Goal: Information Seeking & Learning: Understand process/instructions

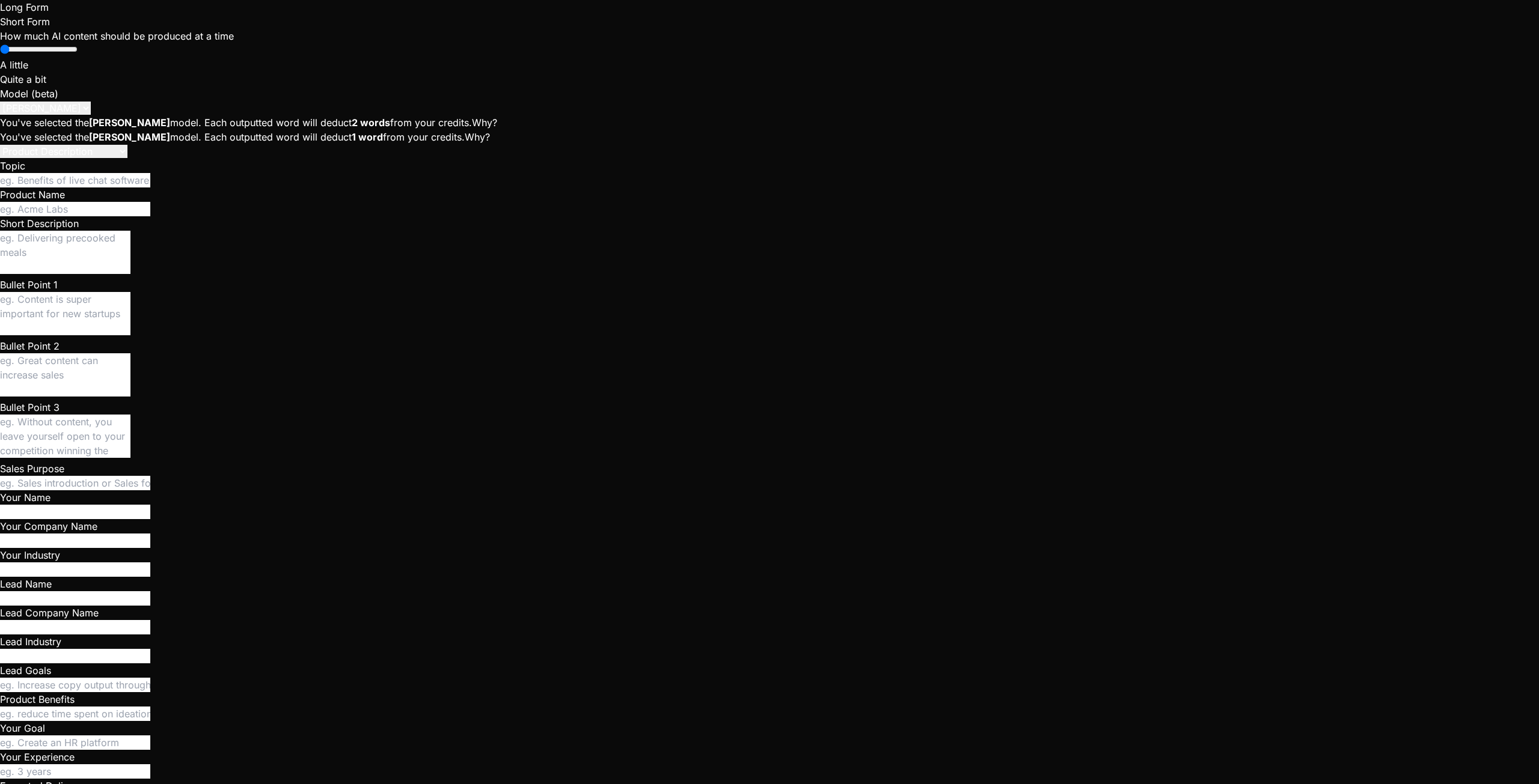
scroll to position [5610, 0]
paste textarea "Storage buckets are not available. Please deploy the ensure-buckets Edge Functi…"
type textarea "Storage buckets are not available. Please deploy the ensure-buckets Edge Functi…"
type textarea "x"
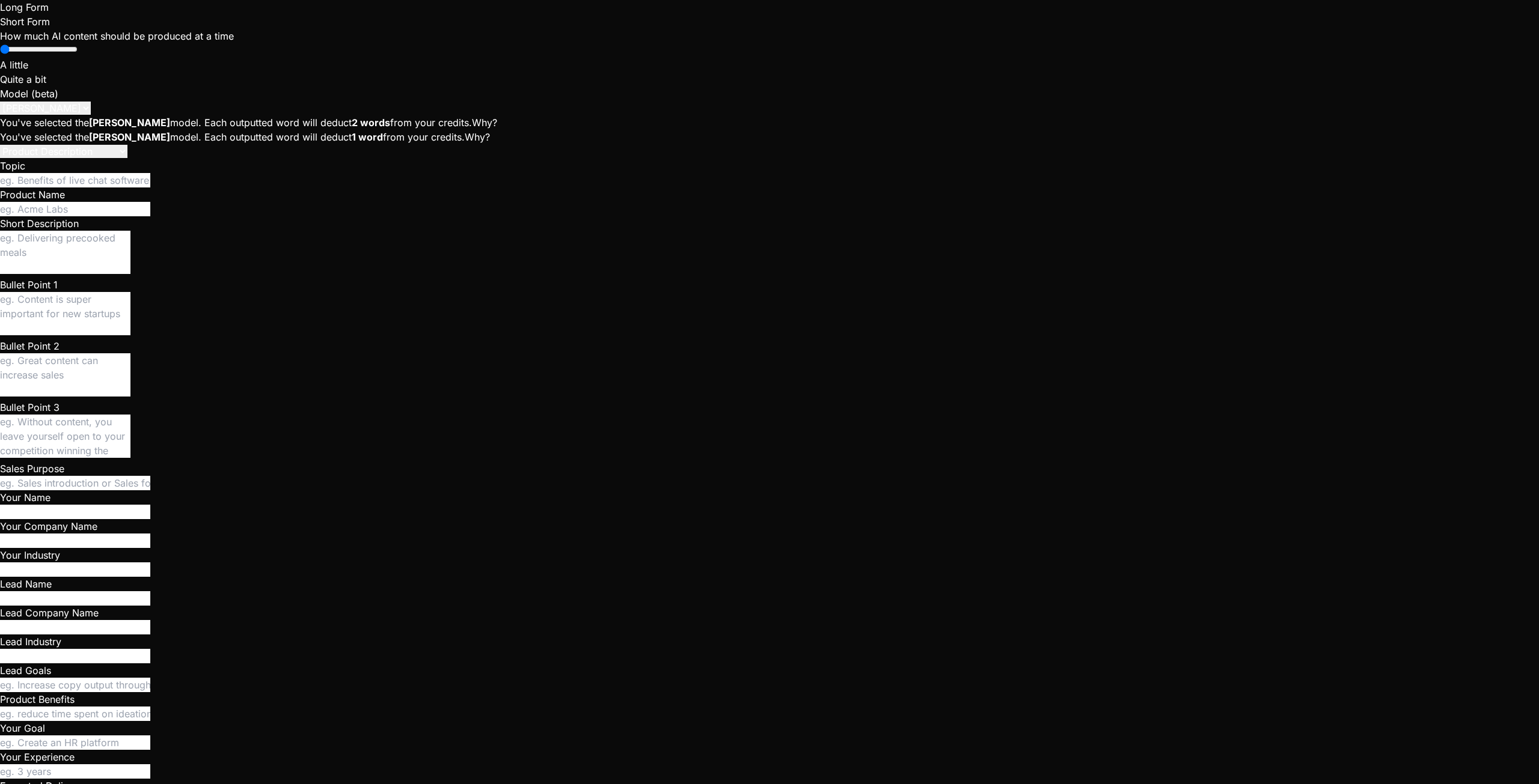
scroll to position [5370, 0]
drag, startPoint x: 54, startPoint y: 338, endPoint x: 441, endPoint y: 359, distance: 387.6
copy p "Uploading a picture as avatar doesn't work but there's not any broken image ico…"
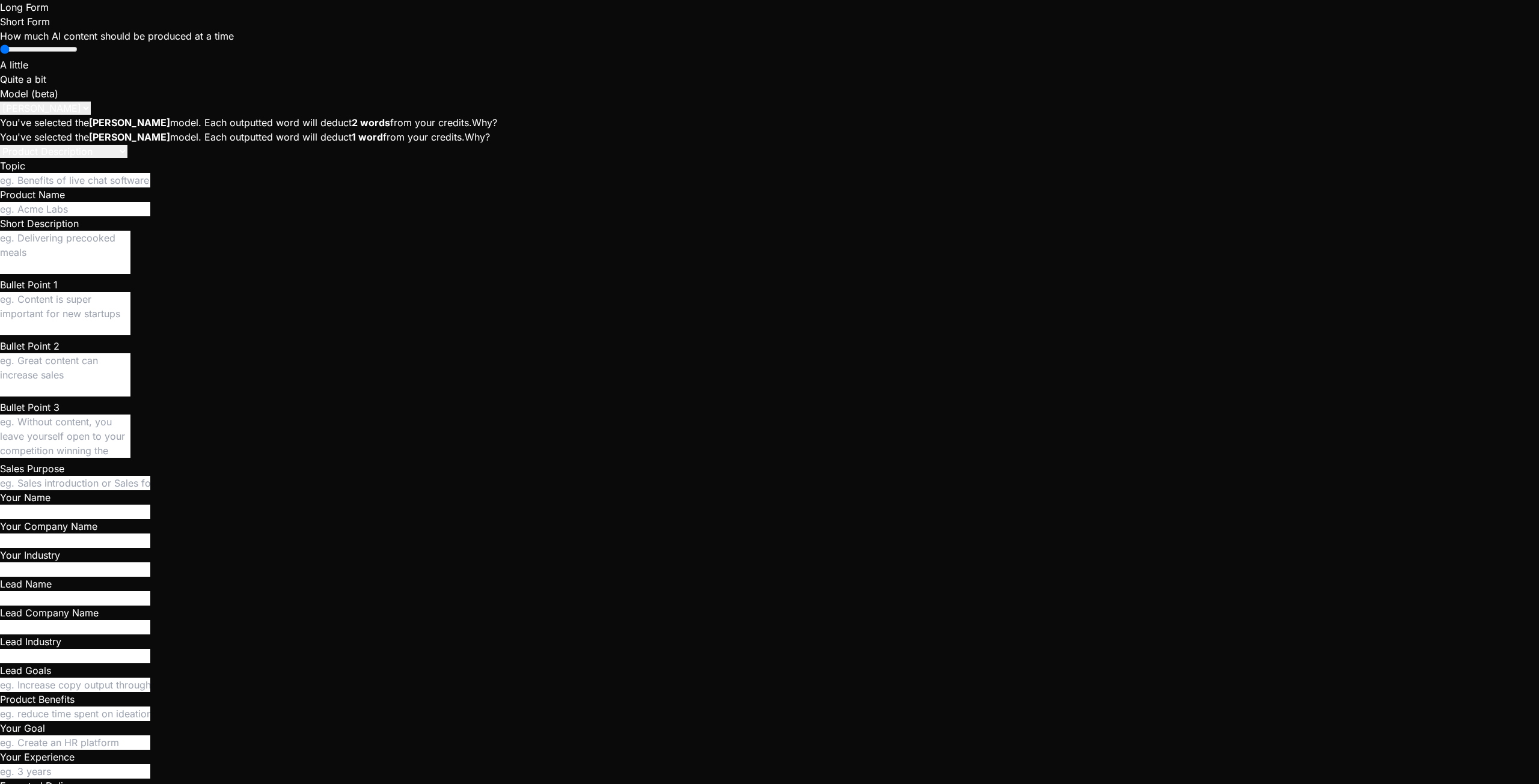
paste textarea "Uploading a picture as avatar doesn't work but there's not any broken image ico…"
type textarea "Uploading a picture as avatar doesn't work but there's not any broken image ico…"
type textarea "x"
type textarea "Uploading a picture as avatar doesn't work but there's not any broken image ico…"
type textarea "x"
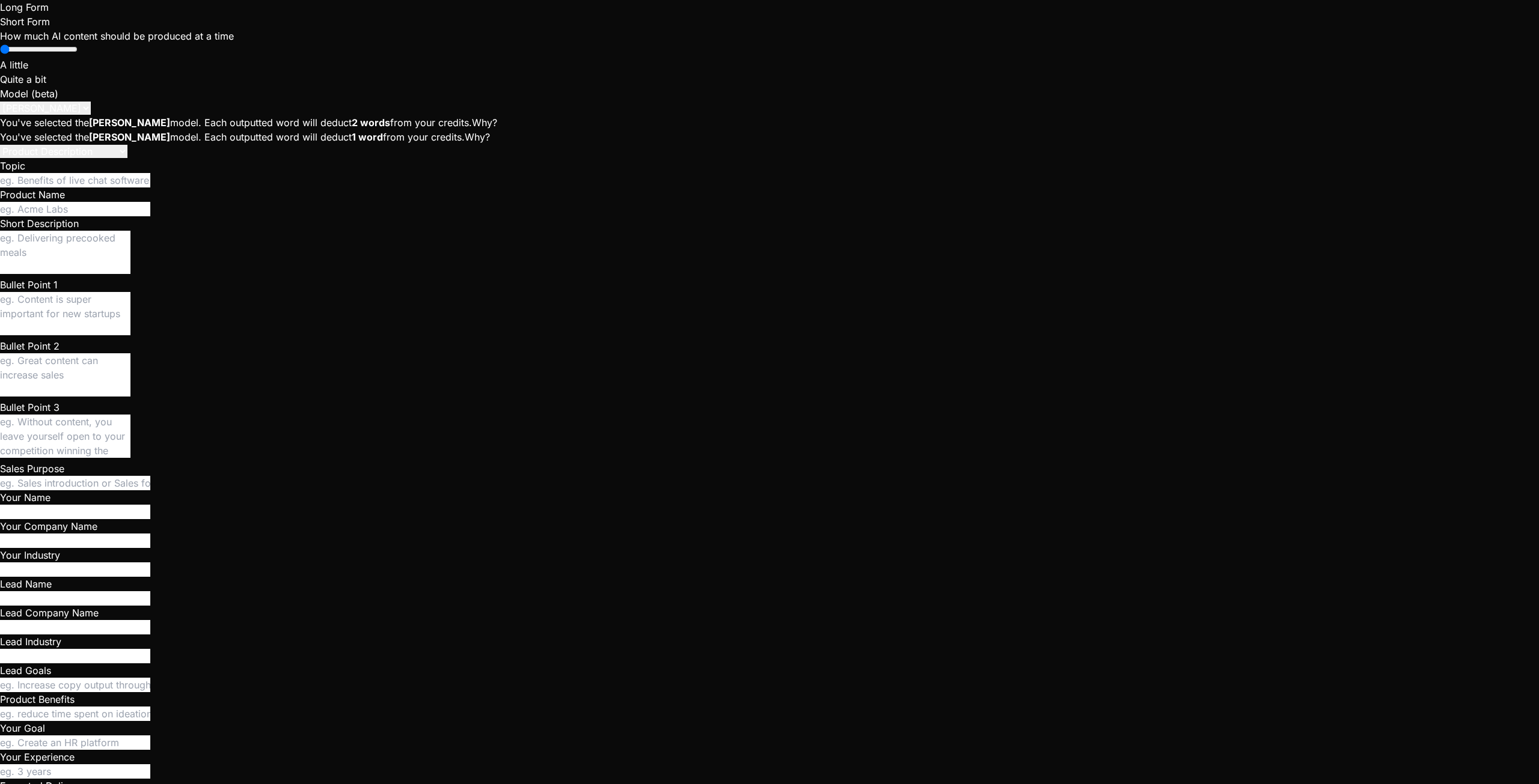
type textarea "Uploading a picture as avatar doesn't work but there's not any broken image ico…"
type textarea "x"
type textarea "Uploading a picture as avatar doesn't work but there's not any broken image ico…"
type textarea "x"
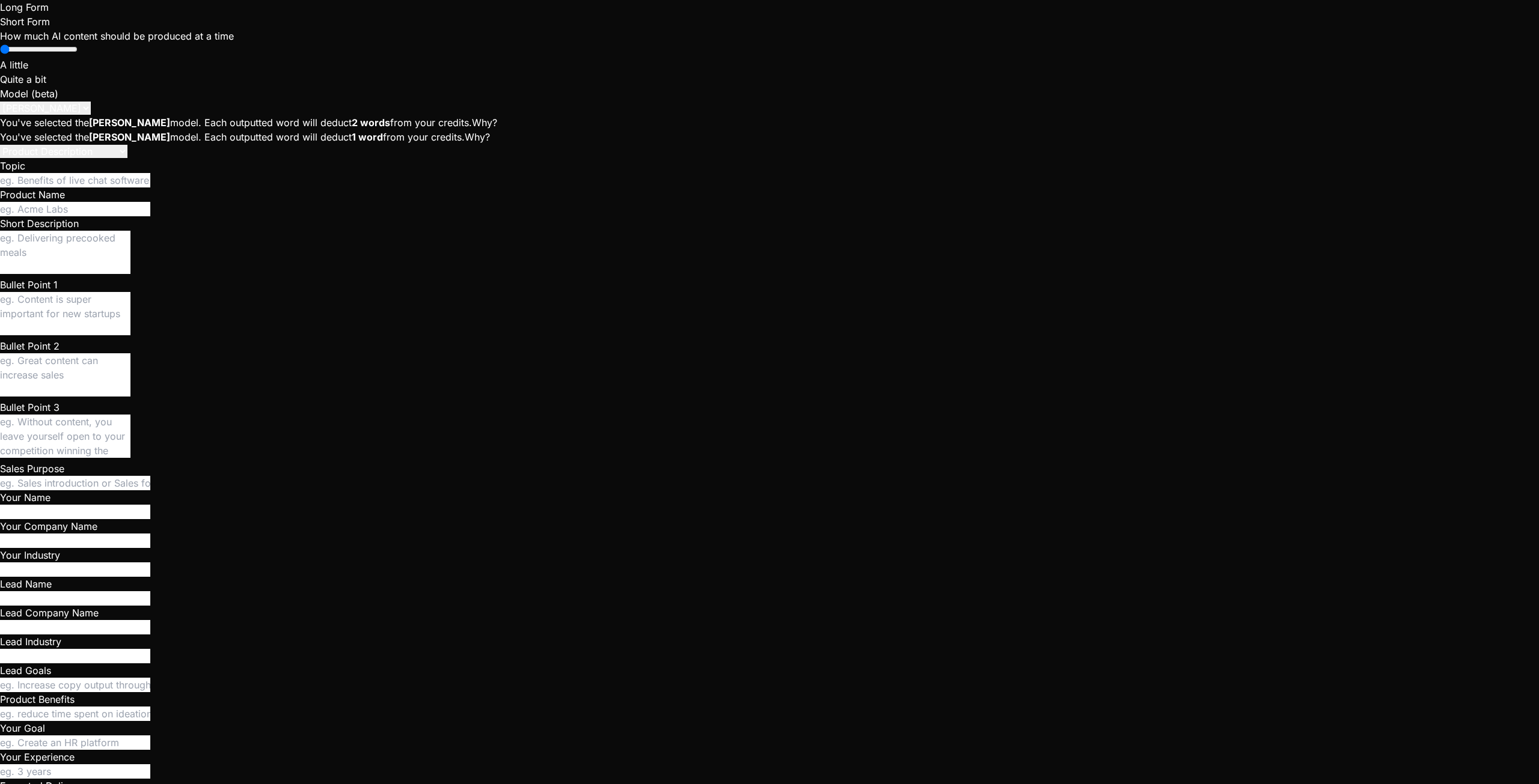
type textarea "Uploading a picture as avatar doesn't work but t not any broken image icon and …"
type textarea "x"
type textarea "Uploading a picture as avatar doesn't work but th not any broken image icon and…"
type textarea "x"
type textarea "Uploading a picture as avatar doesn't work but the not any broken image icon an…"
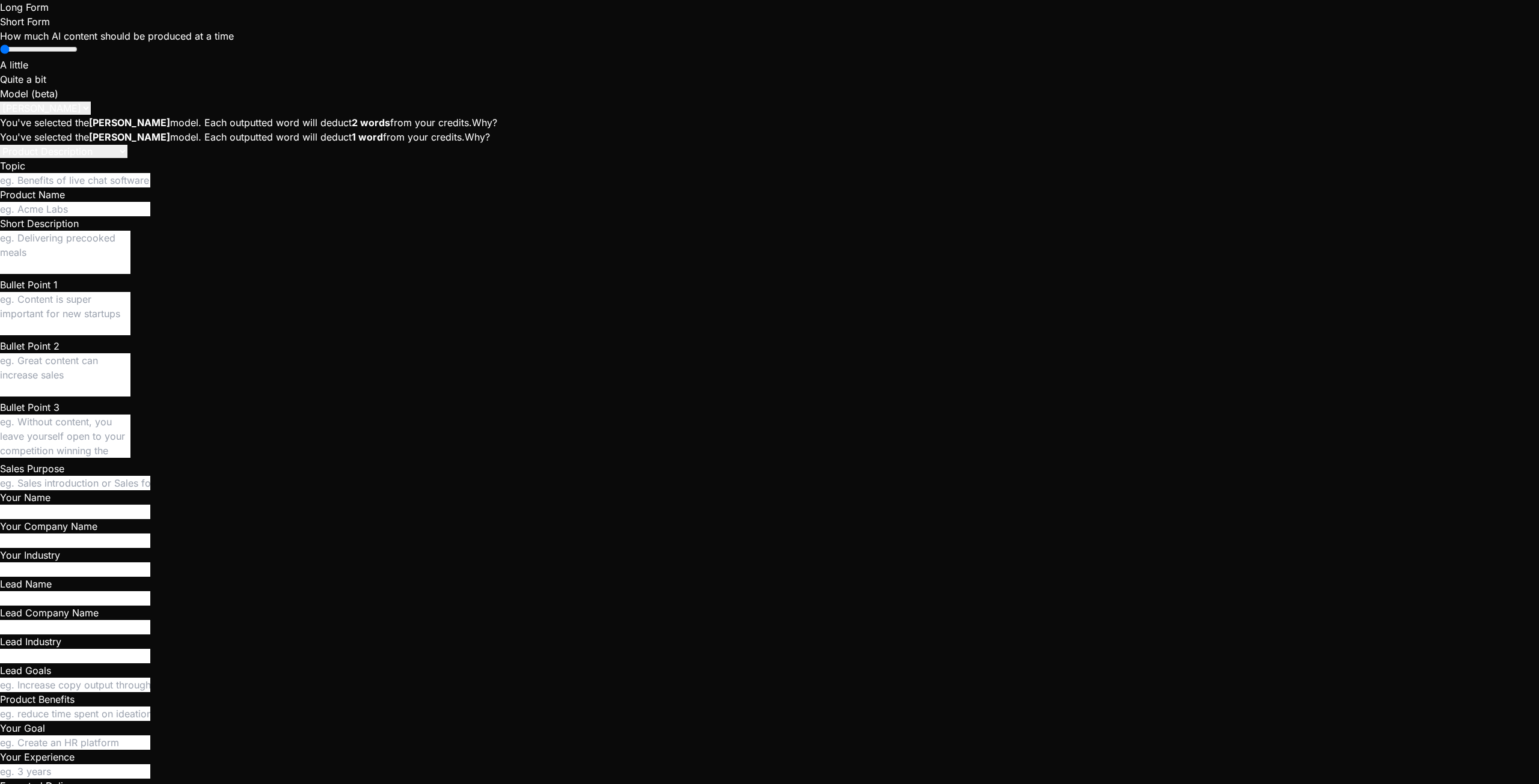
type textarea "x"
type textarea "Uploading a picture as avatar doesn't work but the not any broken image icon an…"
type textarea "x"
type textarea "Uploading a picture as avatar doesn't work but the u not any broken image icon …"
type textarea "x"
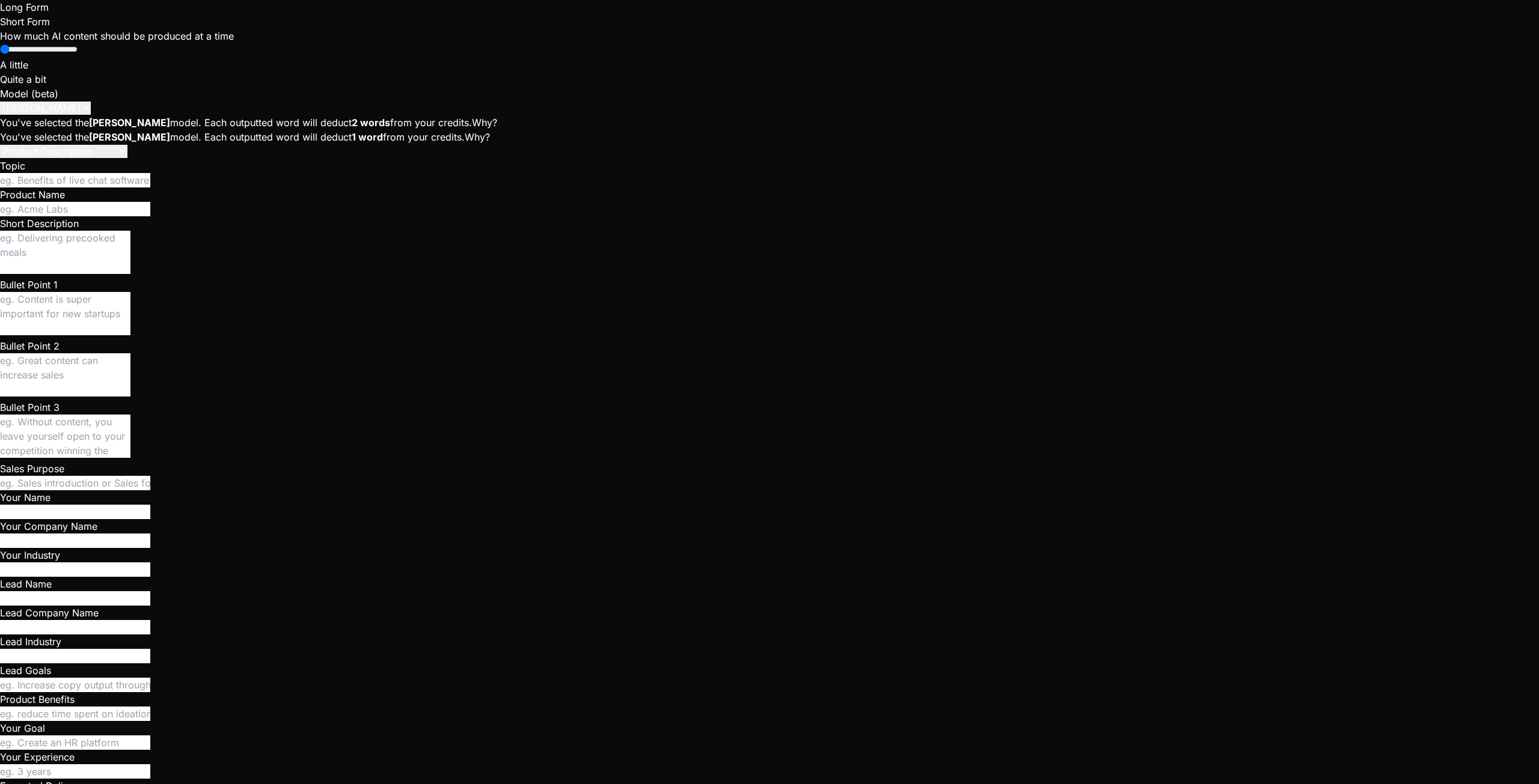
type textarea "Uploading a picture as avatar doesn't work but the up not any broken image icon…"
type textarea "x"
type textarea "Uploading a picture as avatar doesn't work but the upl not any broken image ico…"
type textarea "x"
type textarea "Uploading a picture as avatar doesn't work but the uplo not any broken image ic…"
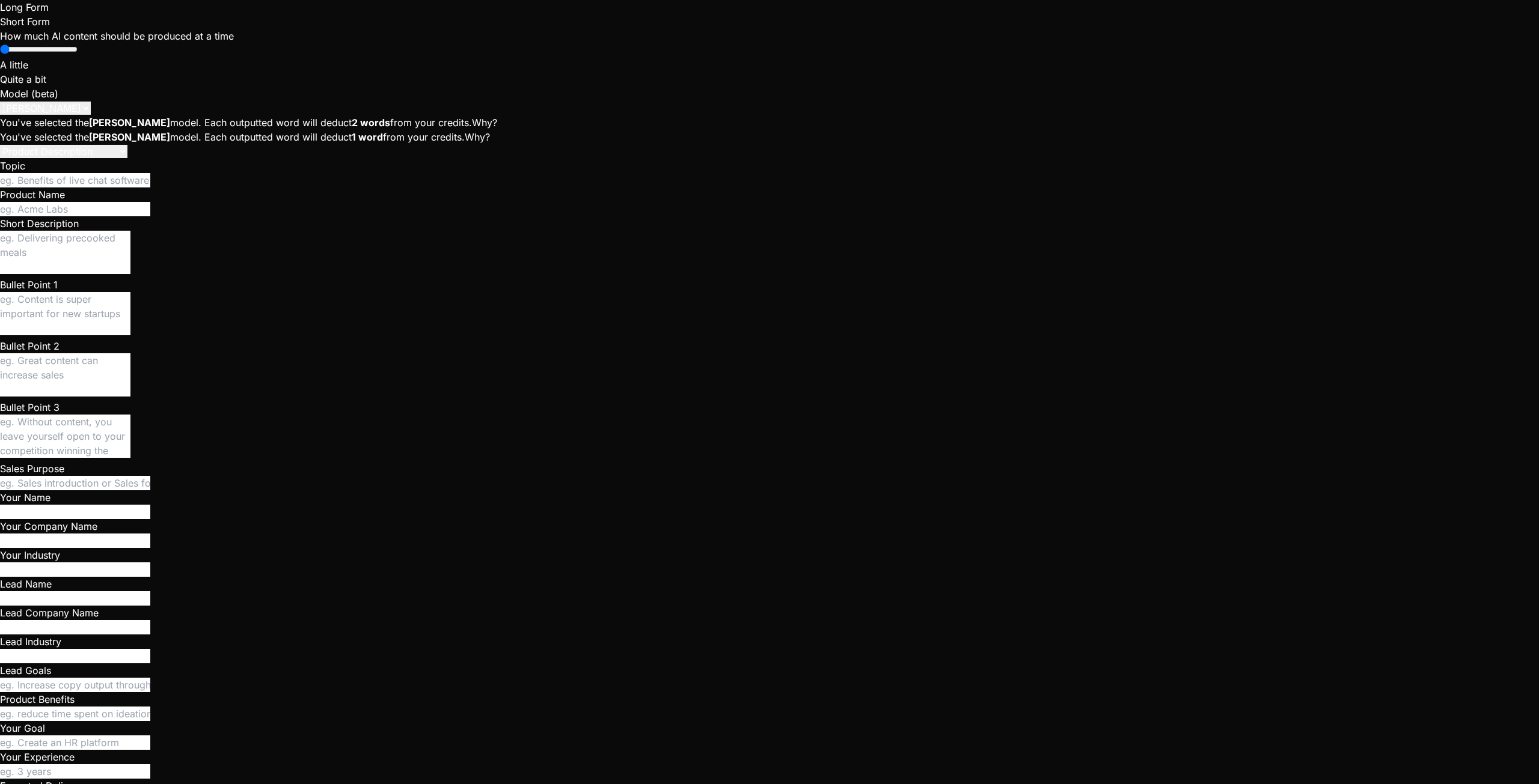
type textarea "x"
type textarea "Uploading a picture as avatar doesn't work but the uploa not any broken image i…"
type textarea "x"
type textarea "Uploading a picture as avatar doesn't work but the upload not any broken image …"
type textarea "x"
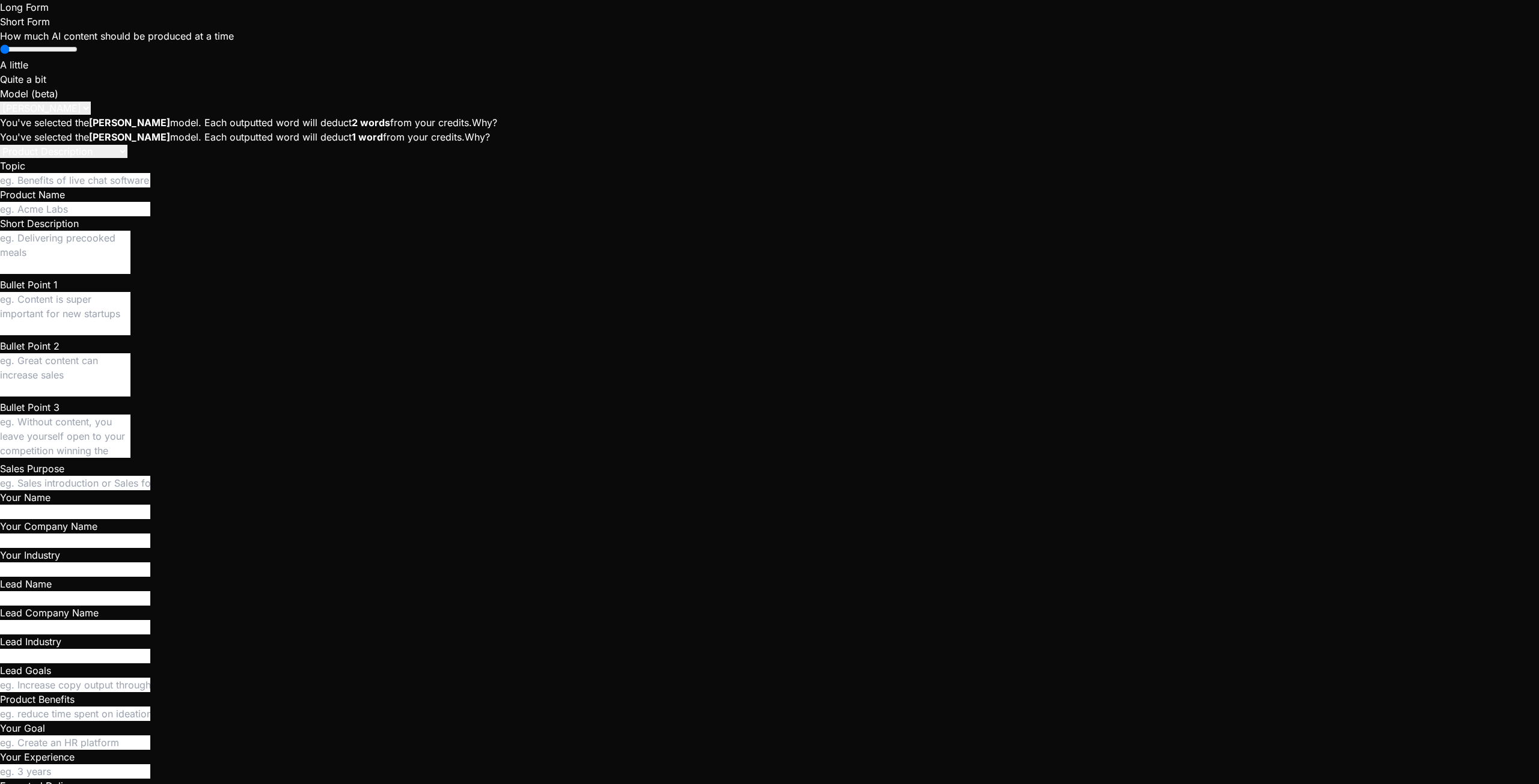
type textarea "Uploading a picture as avatar doesn't work but the uploade not any broken image…"
type textarea "x"
type textarea "Uploading a picture as avatar doesn't work but the uploaded not any broken imag…"
type textarea "x"
type textarea "Uploading a picture as avatar doesn't work but the uploaded not any broken imag…"
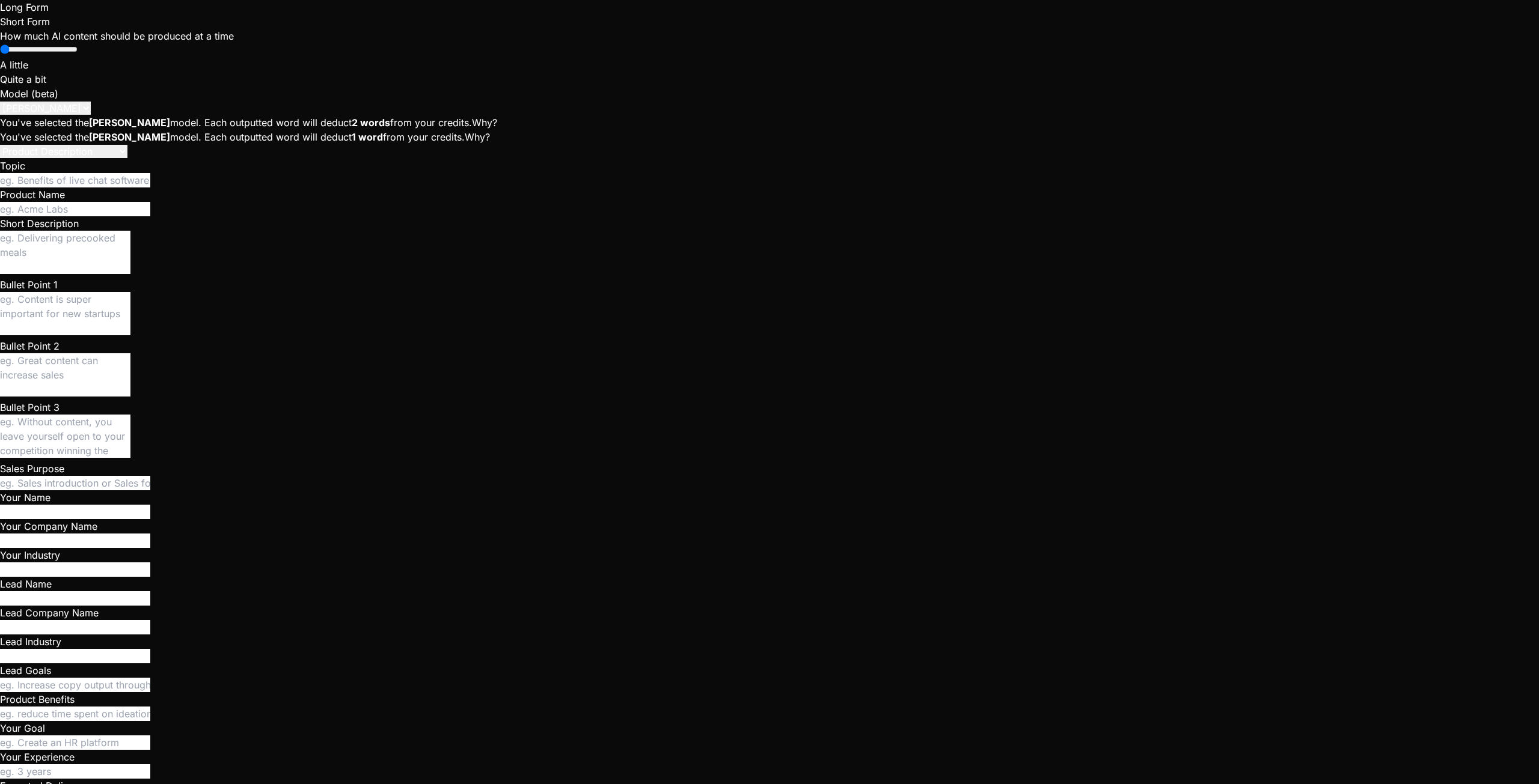
type textarea "x"
type textarea "Uploading a picture as avatar doesn't work but the uploaded u not any broken im…"
type textarea "x"
type textarea "Uploading a picture as avatar doesn't work but the uploaded not any broken imag…"
type textarea "x"
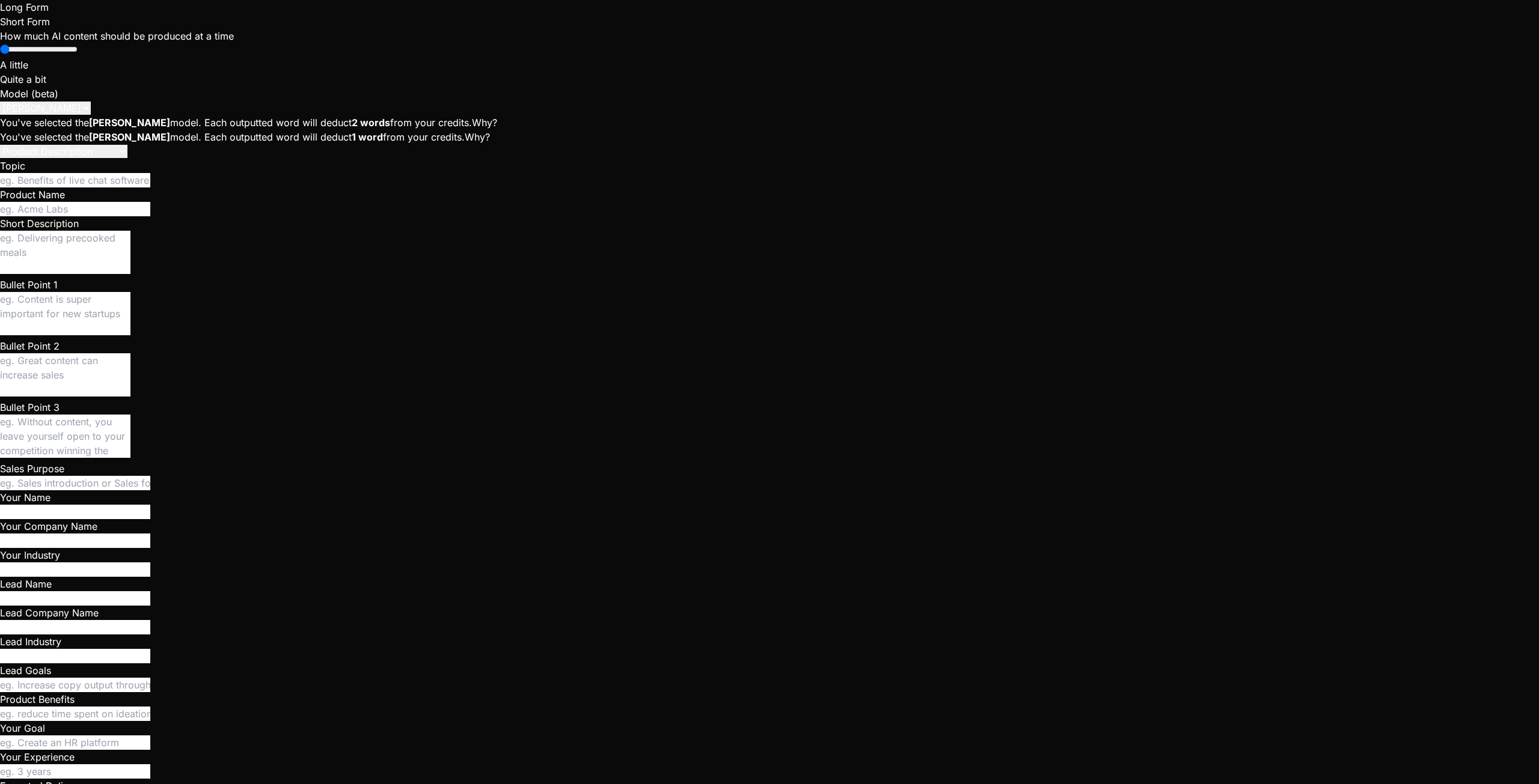
type textarea "Uploading a picture as avatar doesn't work but the uploaded i not any broken im…"
type textarea "x"
type textarea "Uploading a picture as avatar doesn't work but the uploaded im not any broken i…"
type textarea "x"
type textarea "Uploading a picture as avatar doesn't work but the uploaded ima not any broken …"
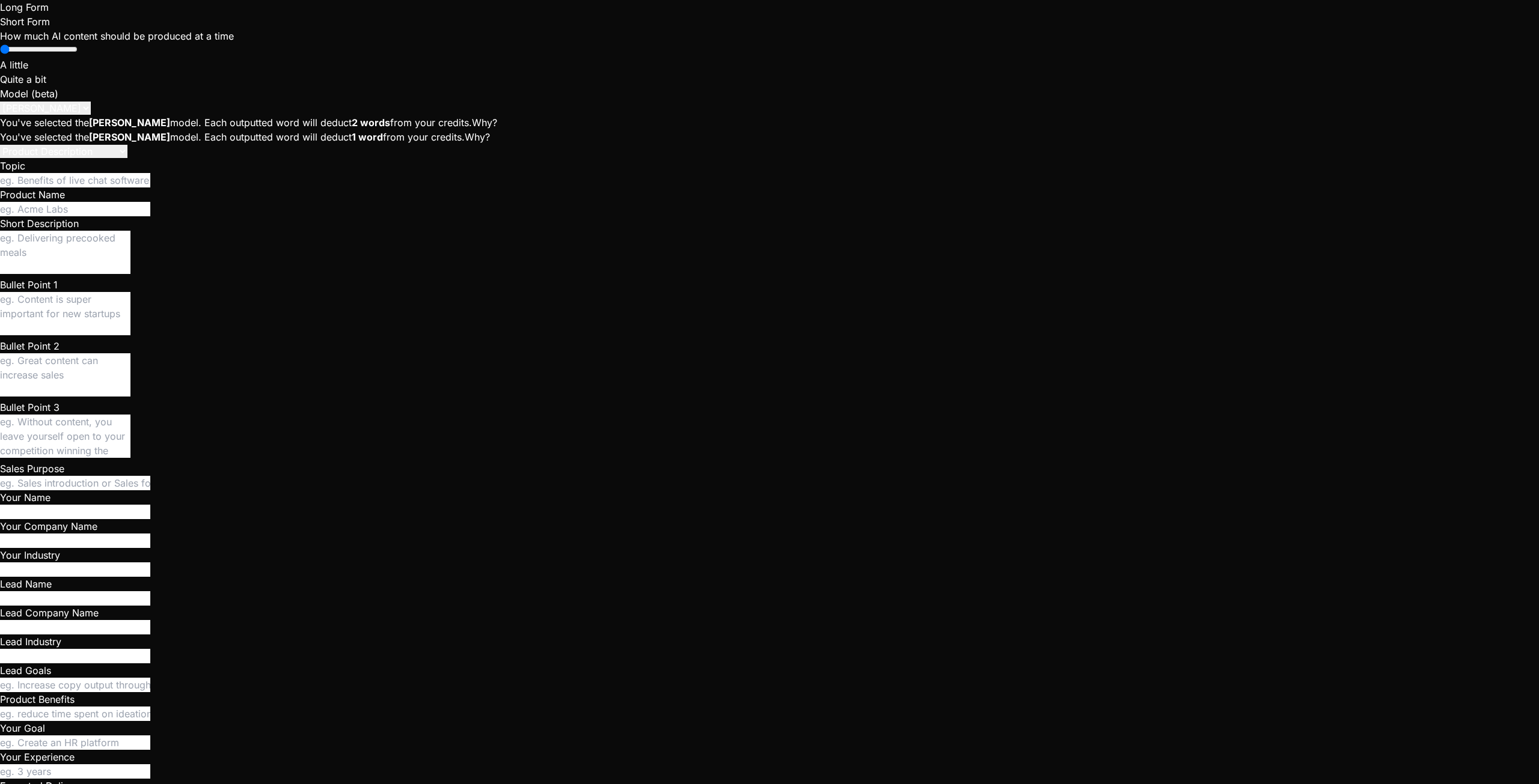
type textarea "x"
type textarea "Uploading a picture as avatar doesn't work but the uploaded imag not any broken…"
type textarea "x"
type textarea "Uploading a picture as avatar doesn't work but the uploaded image not any broke…"
type textarea "x"
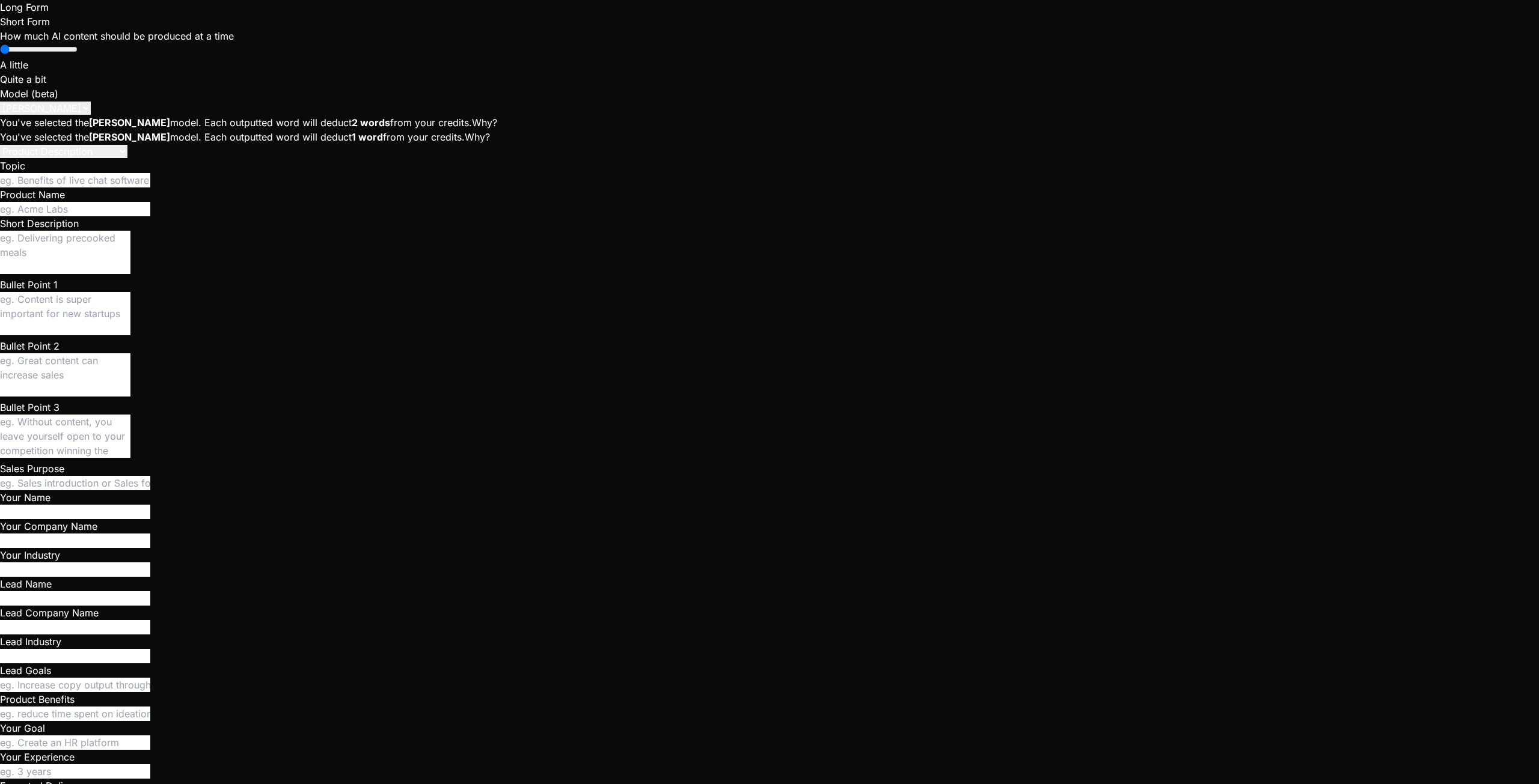
type textarea "Uploading a picture as avatar doesn't work but the uploaded image not any broke…"
type textarea "x"
type textarea "Uploading a picture as avatar doesn't work but the uploaded image d not any bro…"
type textarea "x"
type textarea "Uploading a picture as avatar doesn't work but the uploaded image do not any br…"
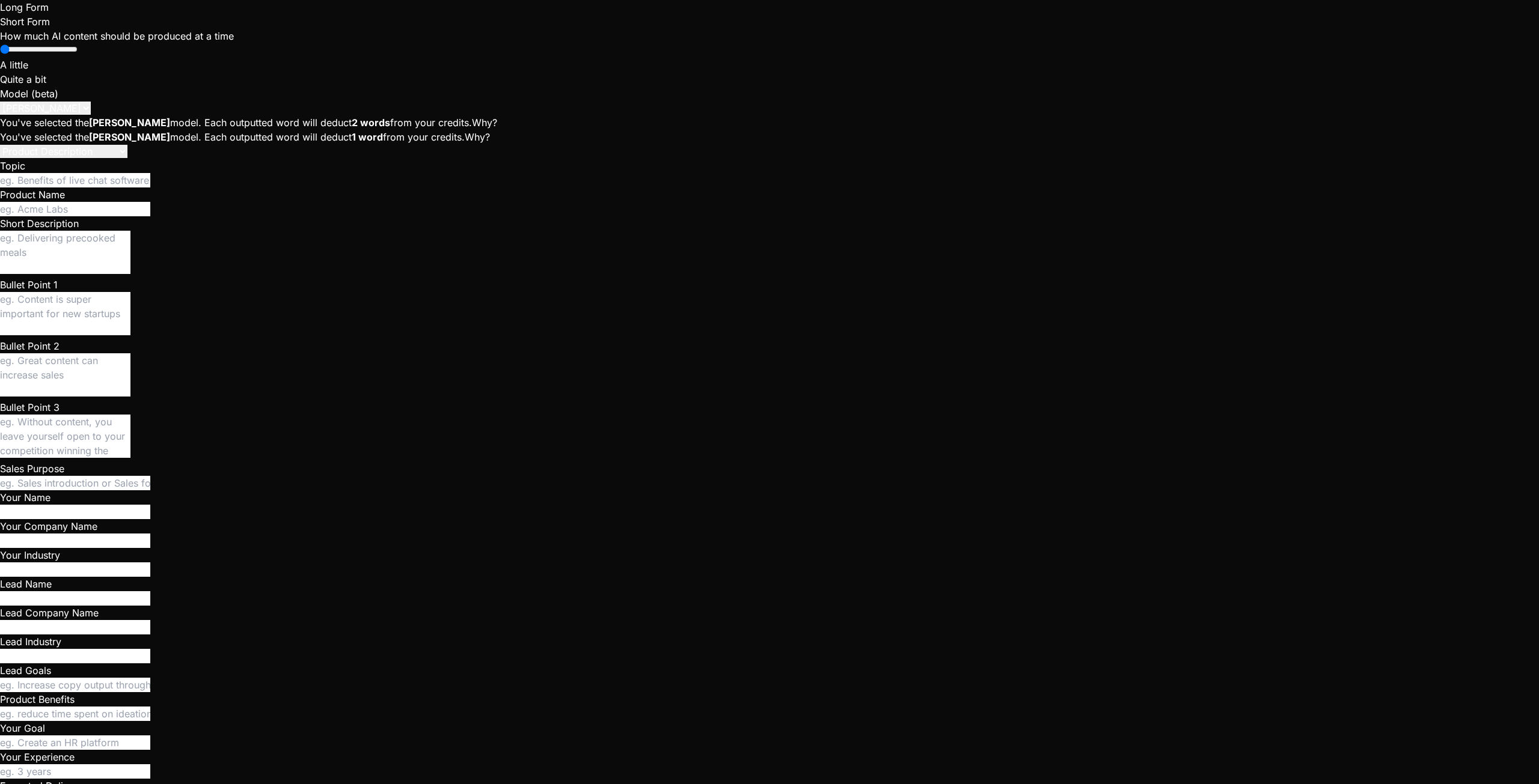
type textarea "x"
type textarea "Uploading a picture as avatar doesn't work but the uploaded image doe not any b…"
type textarea "x"
type textarea "Uploading a picture as avatar doesn't work but the uploaded image does not any …"
type textarea "x"
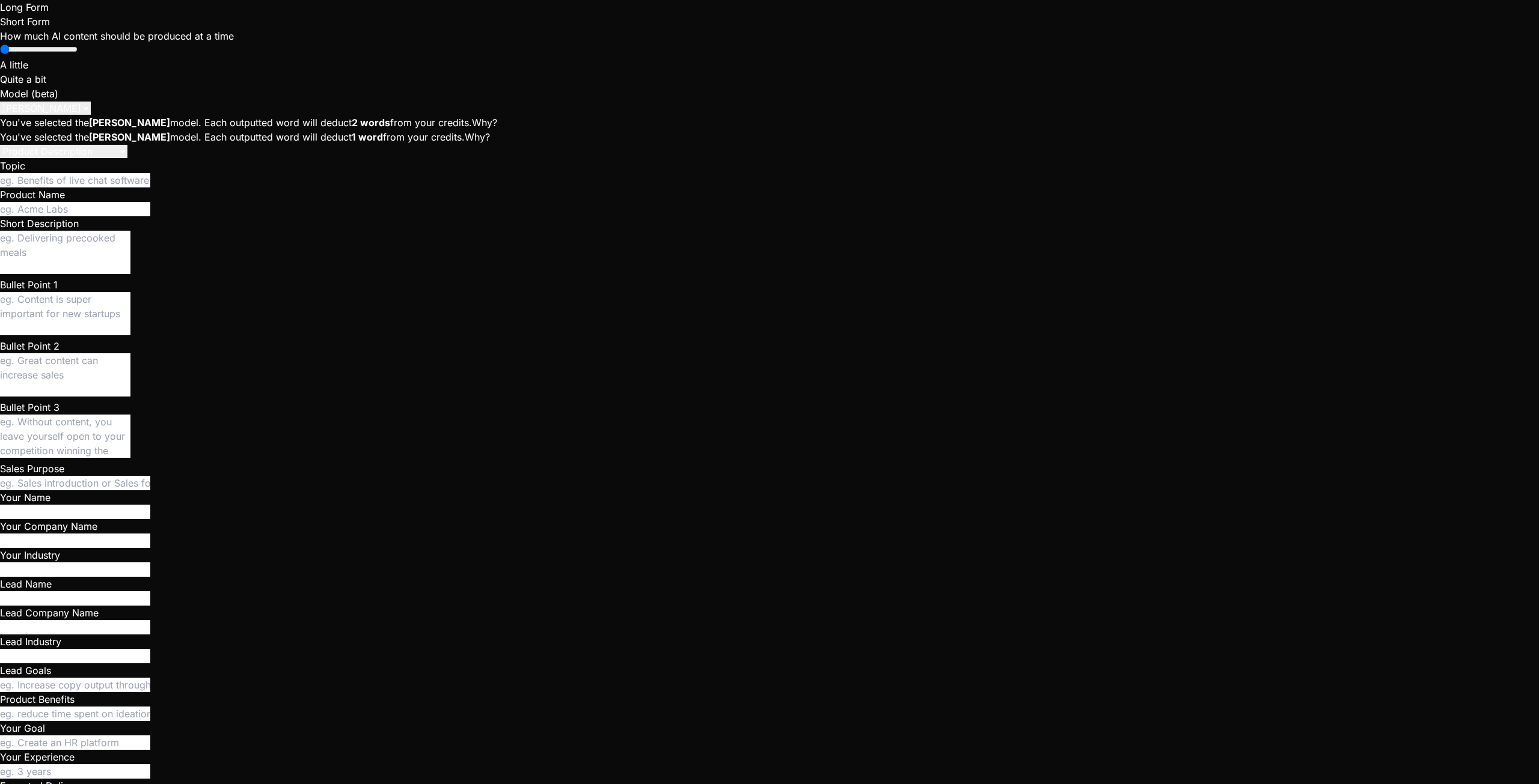
type textarea "Uploading a picture as avatar doesn't work but the uploaded image doesn not any…"
type textarea "x"
type textarea "Uploading a picture as avatar doesn't work but the uploaded image doesn not any…"
type textarea "x"
type textarea "Uploading a picture as avatar doesn't work but the uploaded image doesn a not a…"
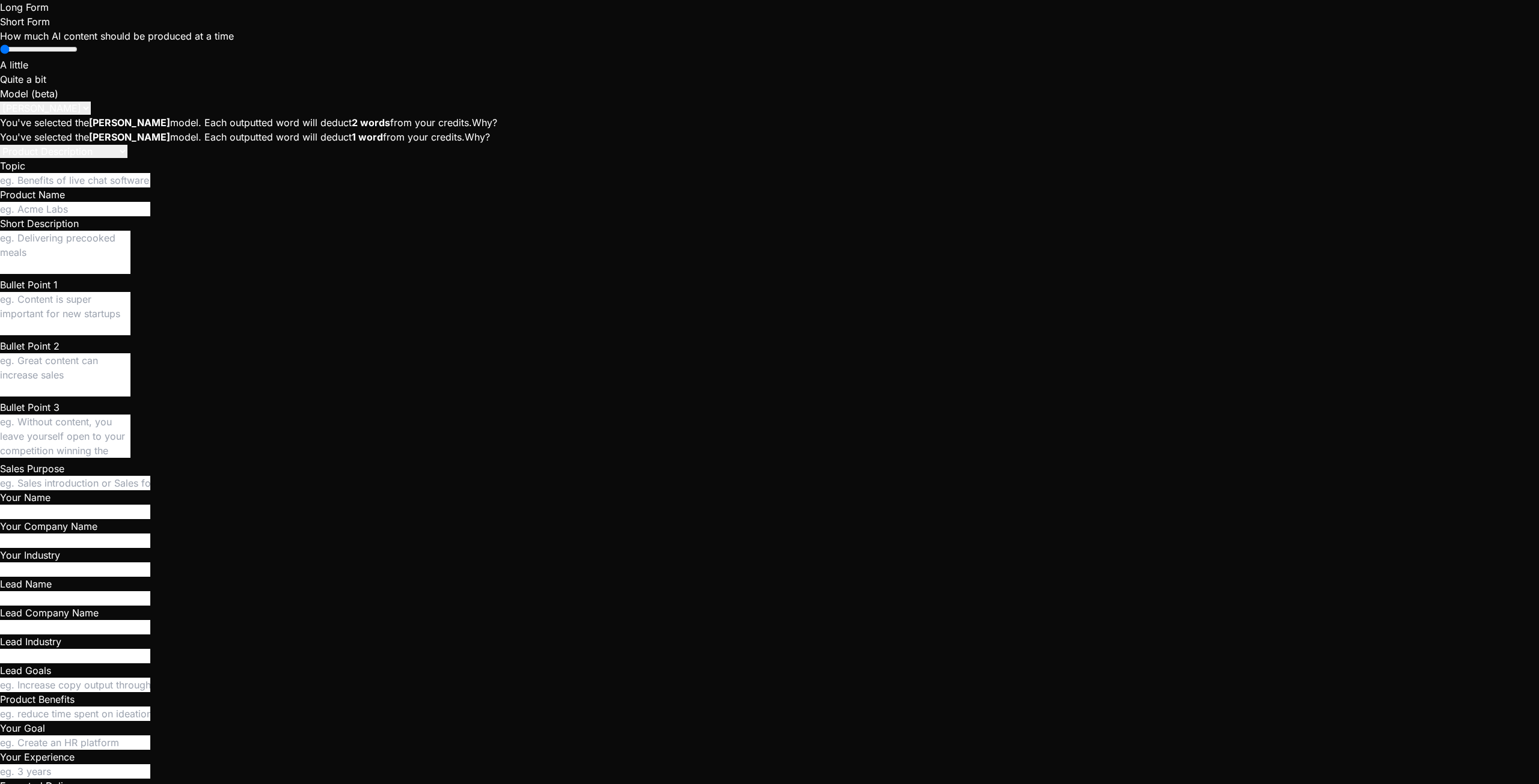
type textarea "x"
type textarea "Uploading a picture as avatar doesn't work but the uploaded image doesn ap not …"
type textarea "x"
type textarea "Uploading a picture as avatar doesn't work but the uploaded image doesn app not…"
type textarea "x"
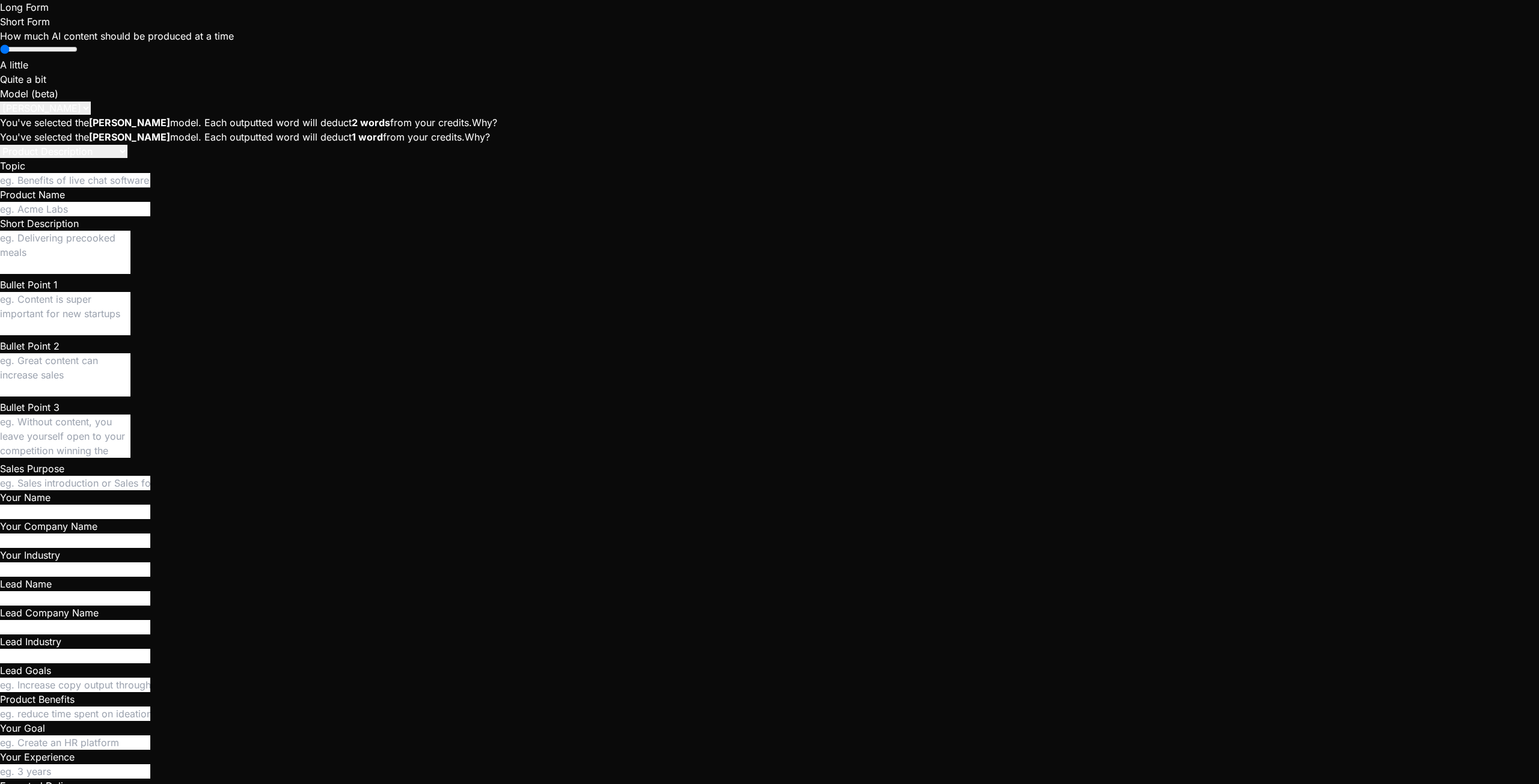
type textarea "Uploading a picture as avatar doesn't work but the uploaded image doesn appe no…"
type textarea "x"
type textarea "Uploading a picture as avatar doesn't work but the uploaded image doesn appea n…"
type textarea "x"
type textarea "Uploading a picture as avatar doesn't work but the uploaded image doesn appear …"
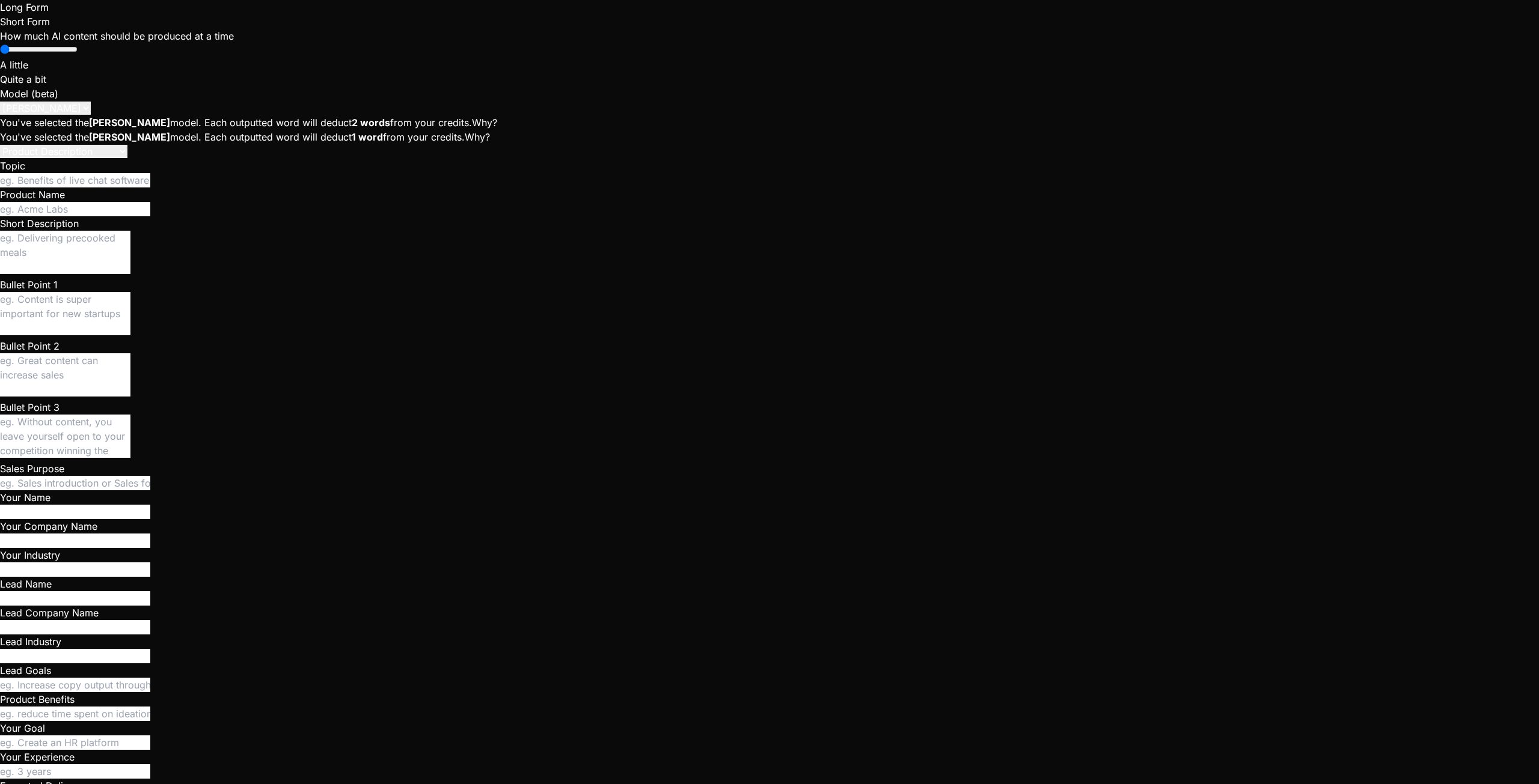
type textarea "x"
type textarea "Uploading a picture as avatar doesn't work but the uploaded image doesn appear …"
type textarea "x"
type textarea "Uploading a picture as avatar doesn't work but the uploaded image doesn appear …"
type textarea "x"
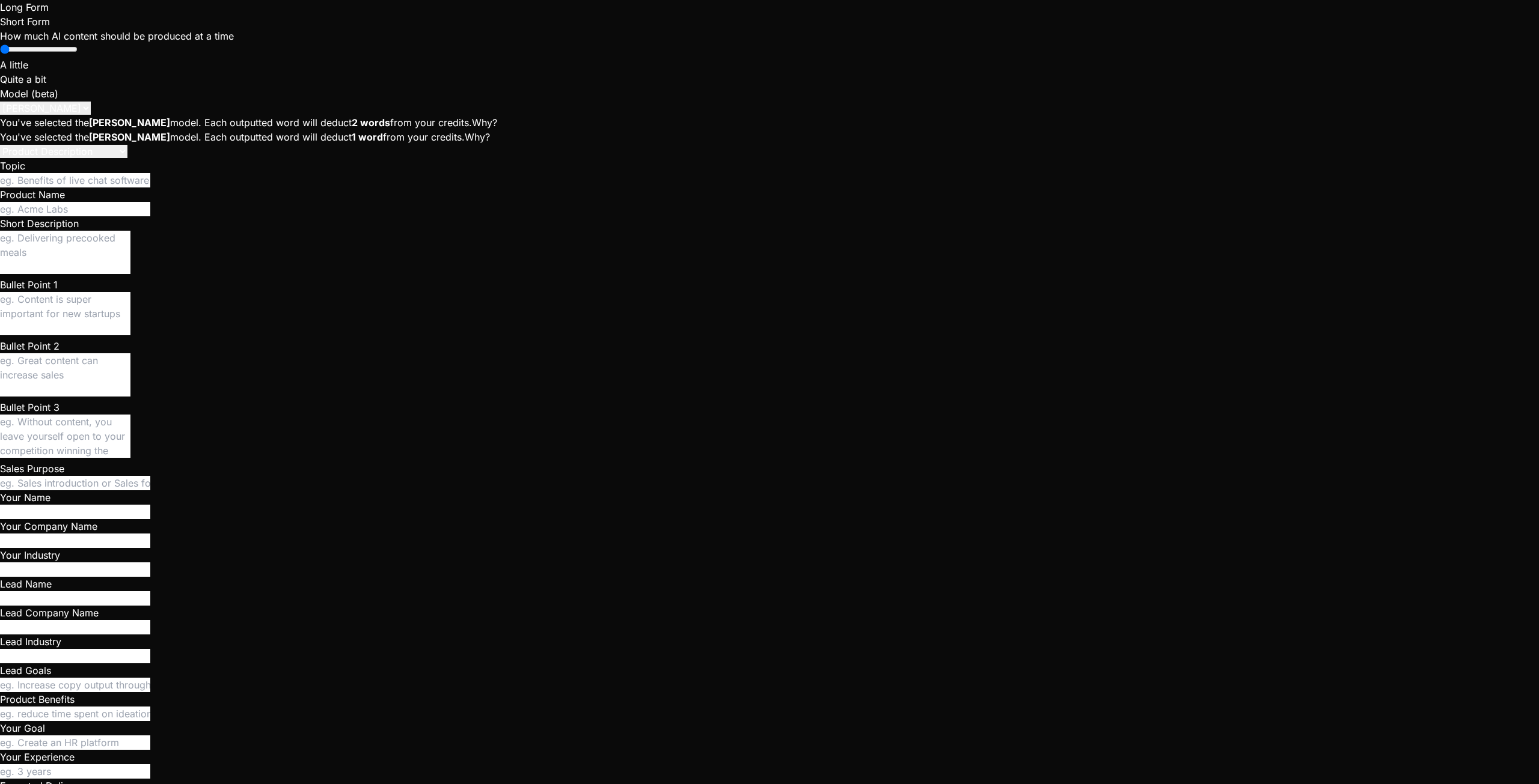
type textarea "Uploading a picture as avatar doesn't work but the uploaded image doesn appear …"
type textarea "x"
type textarea "Uploading a picture as avatar doesn't work but the uploaded image doesn appear …"
type textarea "x"
type textarea "Uploading a picture as avatar doesn't work but the uploaded image doesn appear …"
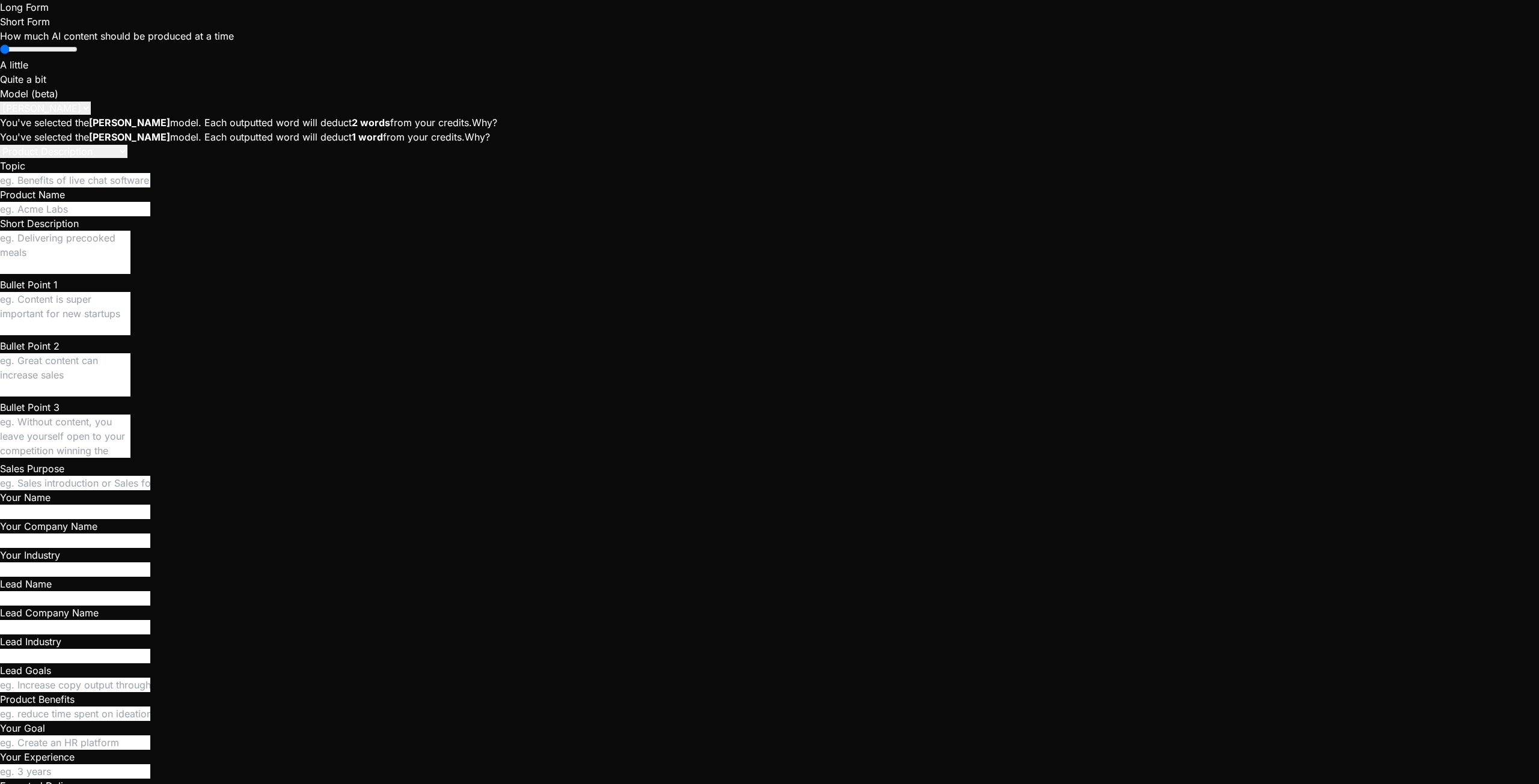
type textarea "x"
type textarea "Uploading a picture as avatar doesn't work but the uploaded image doesn appear …"
type textarea "x"
type textarea "Uploading a picture as avatar doesn't work but the uploaded image doesn appear …"
type textarea "x"
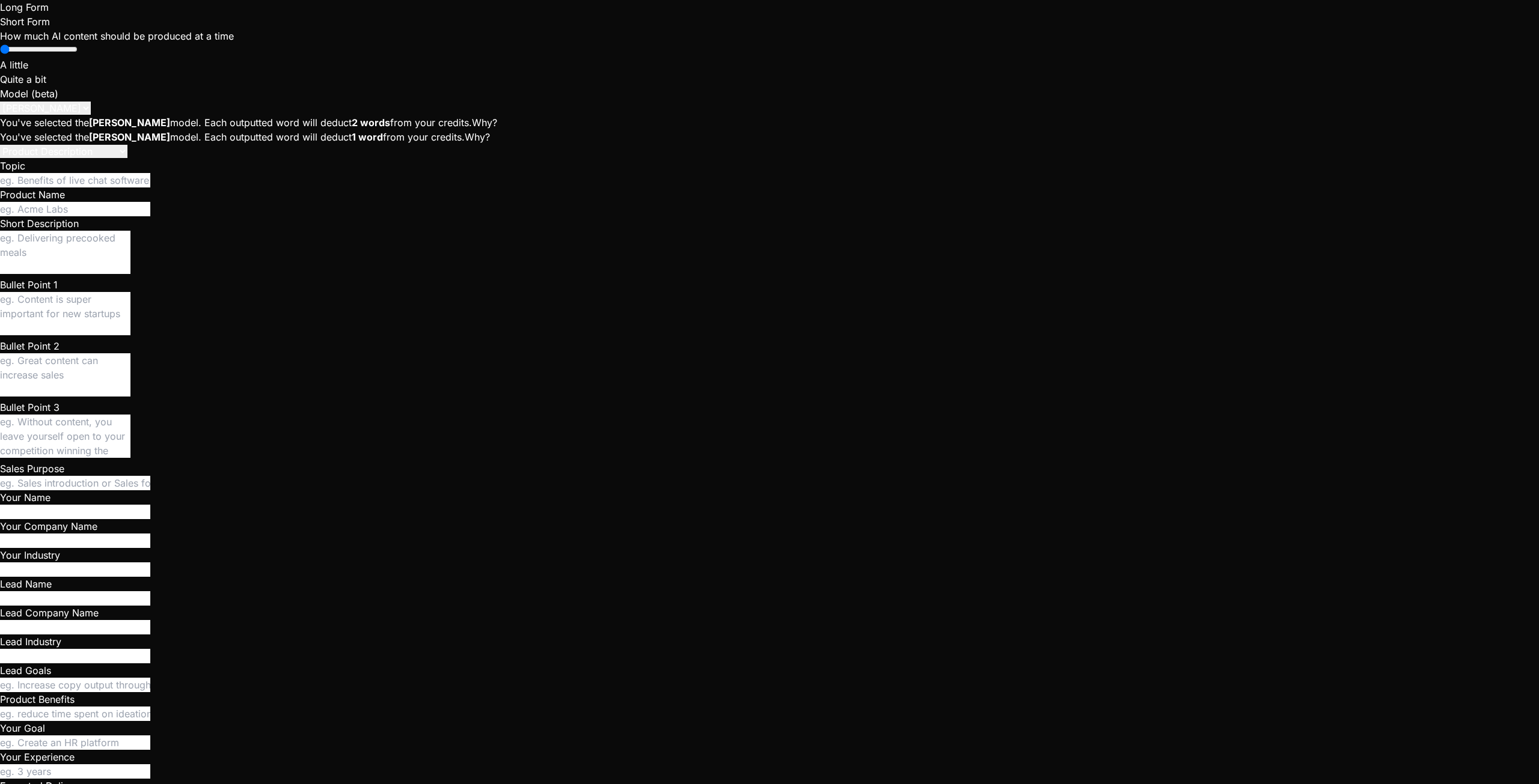
type textarea "Uploading a picture as avatar doesn't work but the uploaded image doesn appear …"
type textarea "x"
type textarea "Uploading a picture as avatar doesn't work but the uploaded image doesn appear …"
type textarea "x"
type textarea "Uploading a picture as avatar doesn't work but the uploaded image doesn appear …"
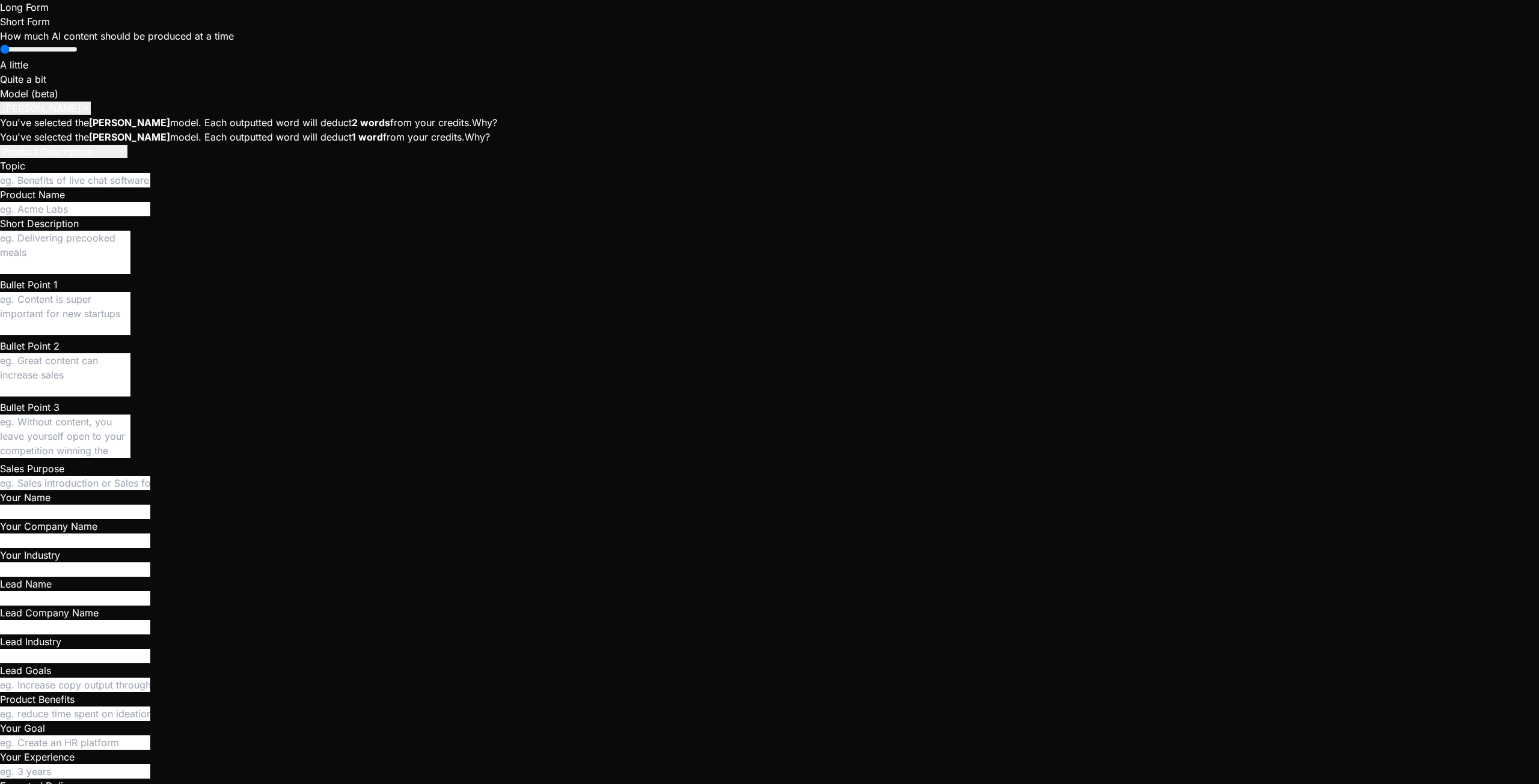
type textarea "x"
type textarea "Uploading a picture as avatar doesn't work but the uploaded image doesn appear …"
type textarea "x"
type textarea "Uploading a picture as avatar doesn't work but the uploaded image doesn appear …"
type textarea "x"
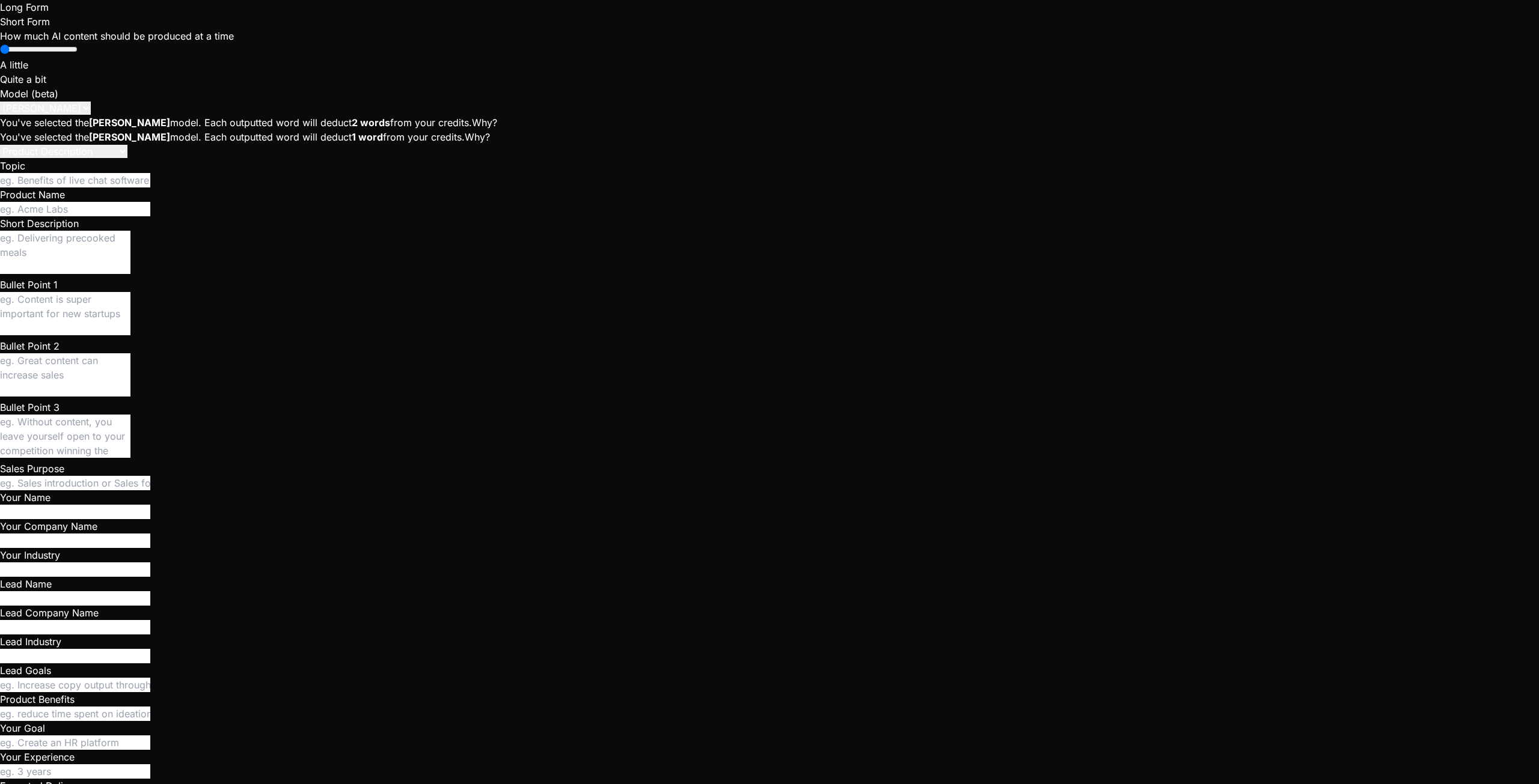
type textarea "Uploading a picture as avatar doesn't work but the uploaded image doesn appear …"
type textarea "x"
type textarea "Uploading a picture as avatar doesn't work but the uploaded image doesn appear …"
type textarea "x"
type textarea "Uploading a picture as avatar doesn't work but the uploaded image doesn appear …"
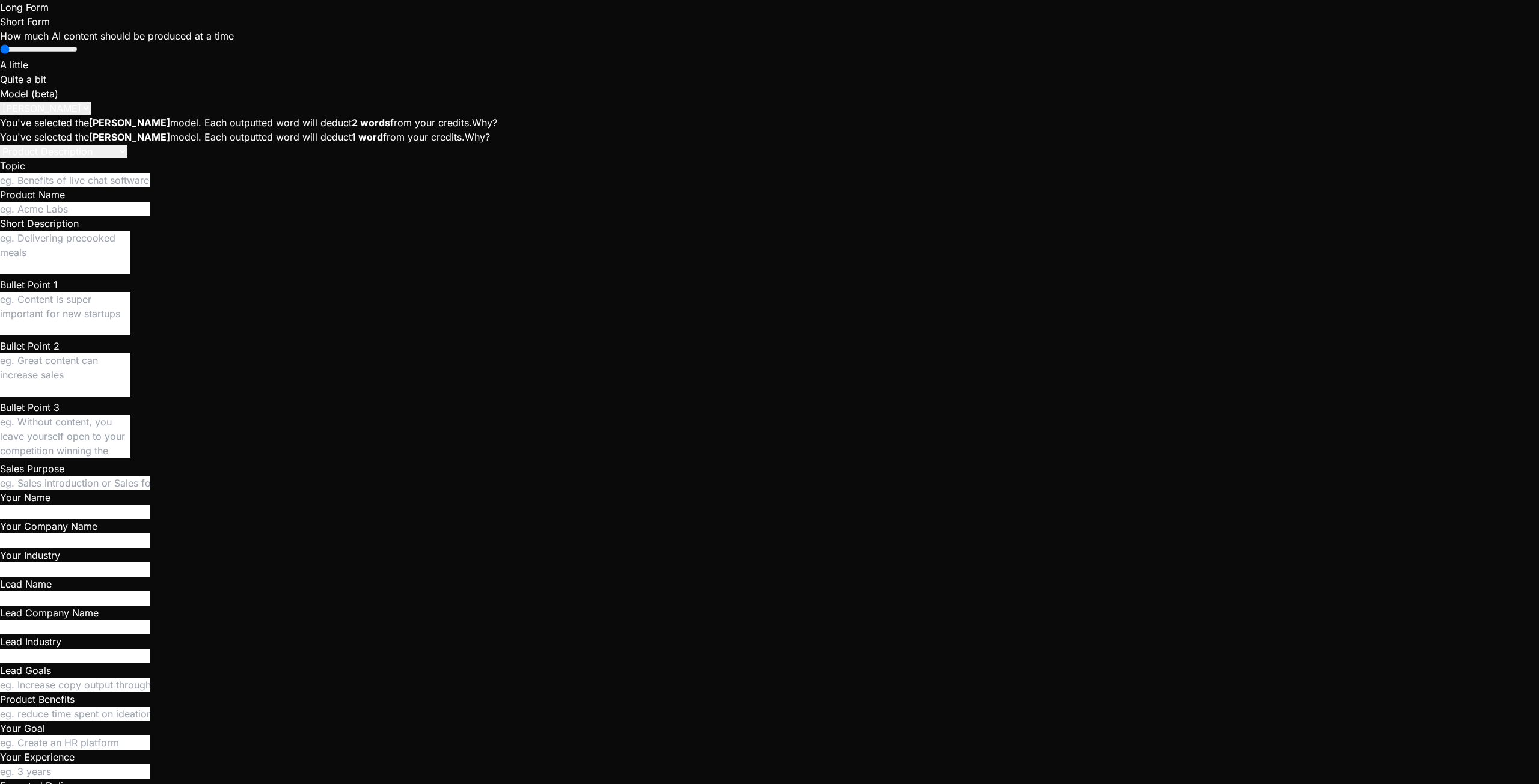
type textarea "x"
type textarea "Uploading a picture as avatar doesn't work but the uploaded image doesn appear …"
type textarea "x"
type textarea "Uploading a picture as avatar doesn't work but the uploaded image doesn appear …"
type textarea "x"
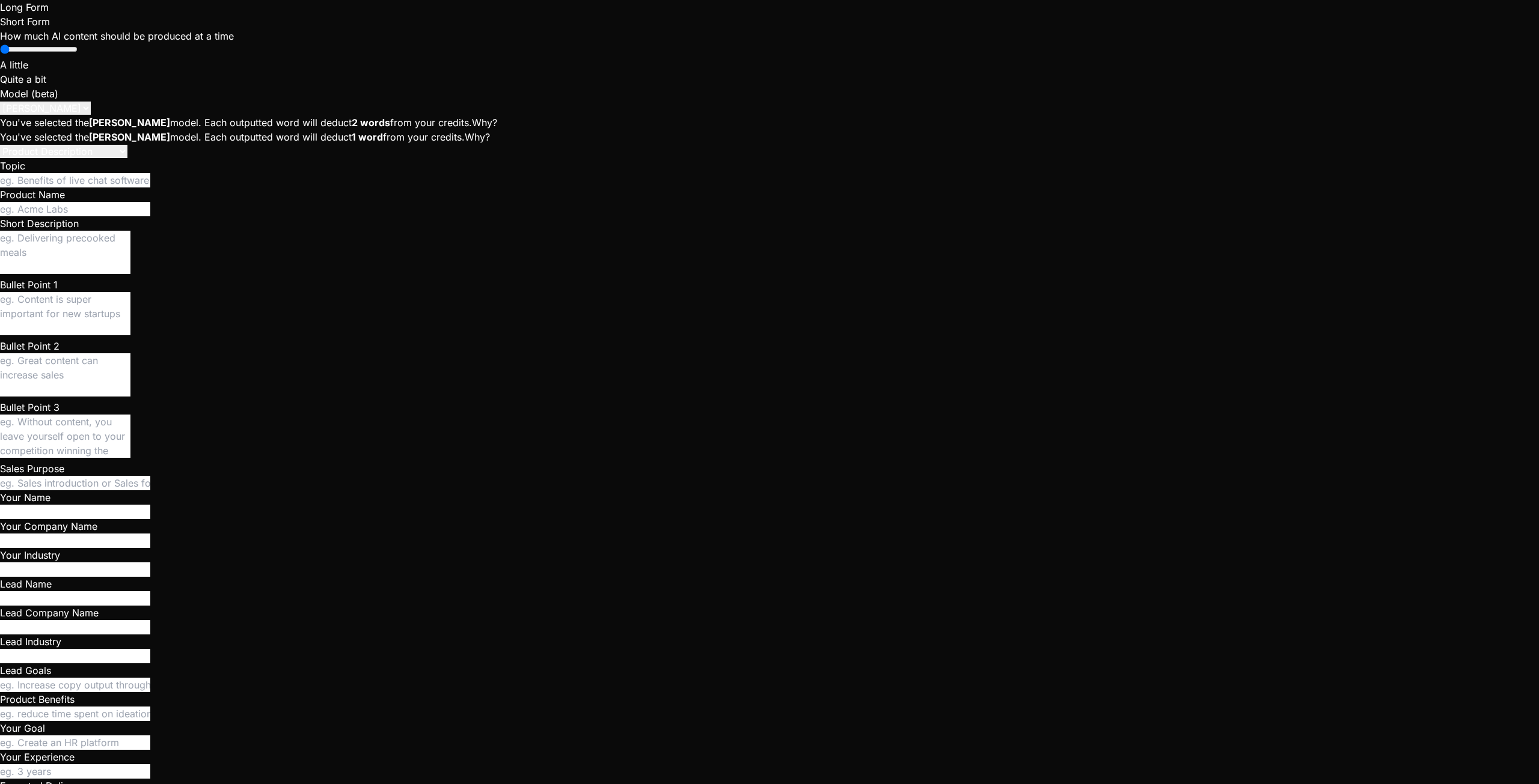
type textarea "Uploading a picture as avatar doesn't work but the uploaded image doesn appear …"
type textarea "x"
type textarea "Uploading a picture as avatar doesn't work but the uploaded image doesn appear …"
type textarea "x"
type textarea "Uploading a picture as avatar doesn't work but the uploaded image doesn appear …"
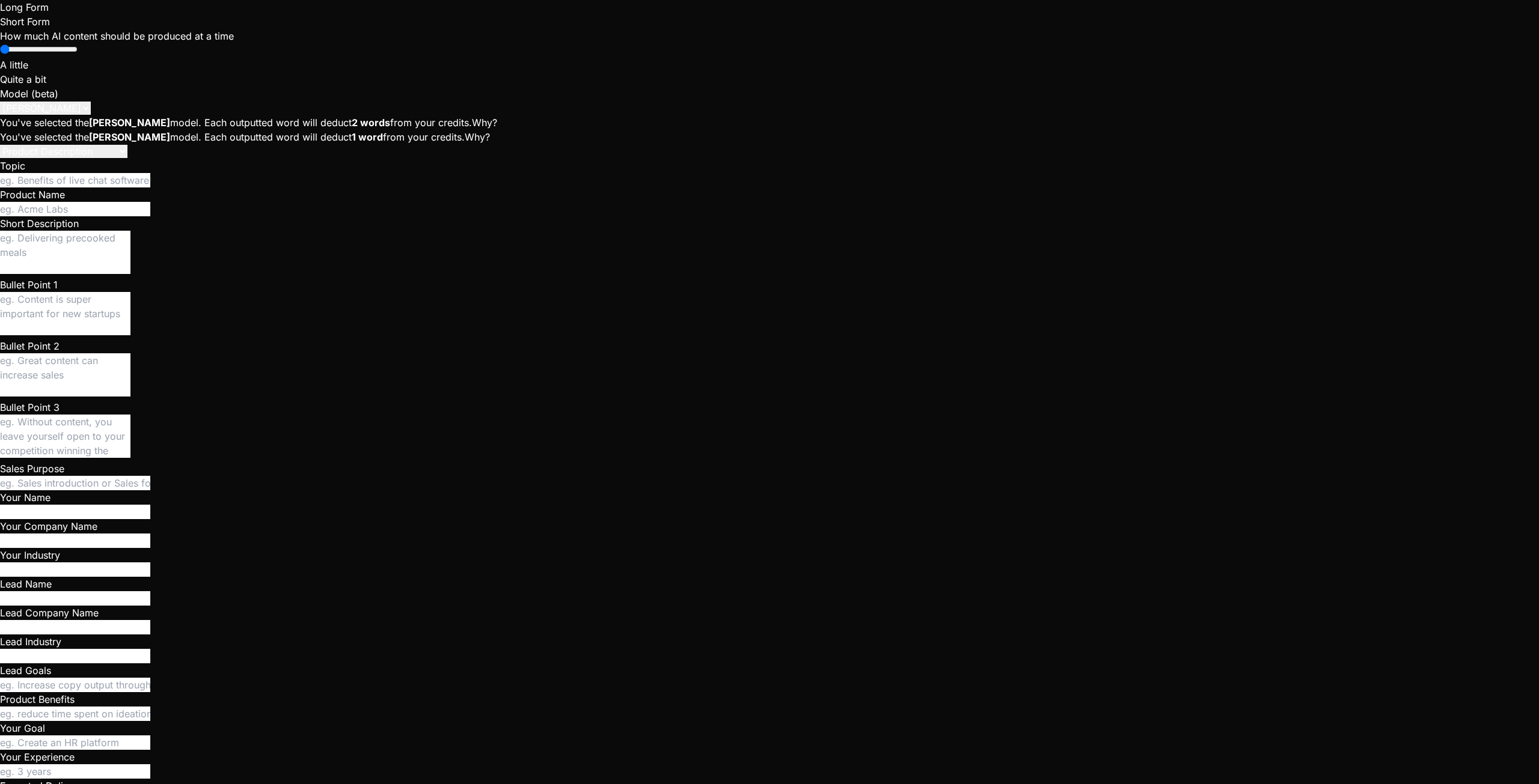
type textarea "x"
type textarea "Uploading a picture as avatar doesn't work but the uploaded image doesn appear …"
type textarea "x"
type textarea "Uploading a picture as avatar doesn't work but the uploaded image doesn appear …"
type textarea "x"
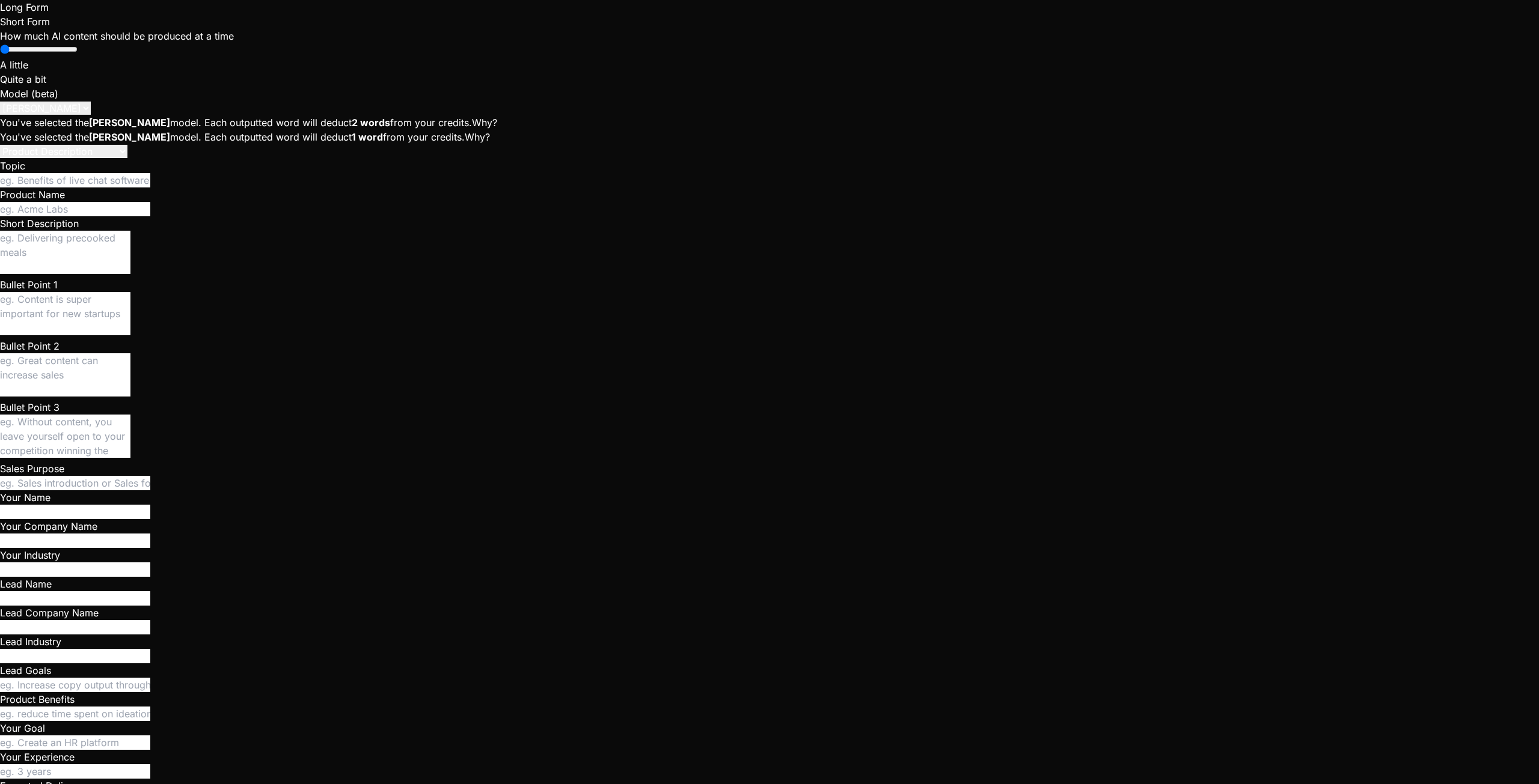
type textarea "Uploading a picture as avatar doesn't work but the uploaded image doesn appear …"
type textarea "x"
type textarea "Uploading a picture as avatar doesn't work but the uploaded image doesn appear …"
type textarea "x"
type textarea "Uploading a picture as avatar doesn't work but the uploaded image doesn appear …"
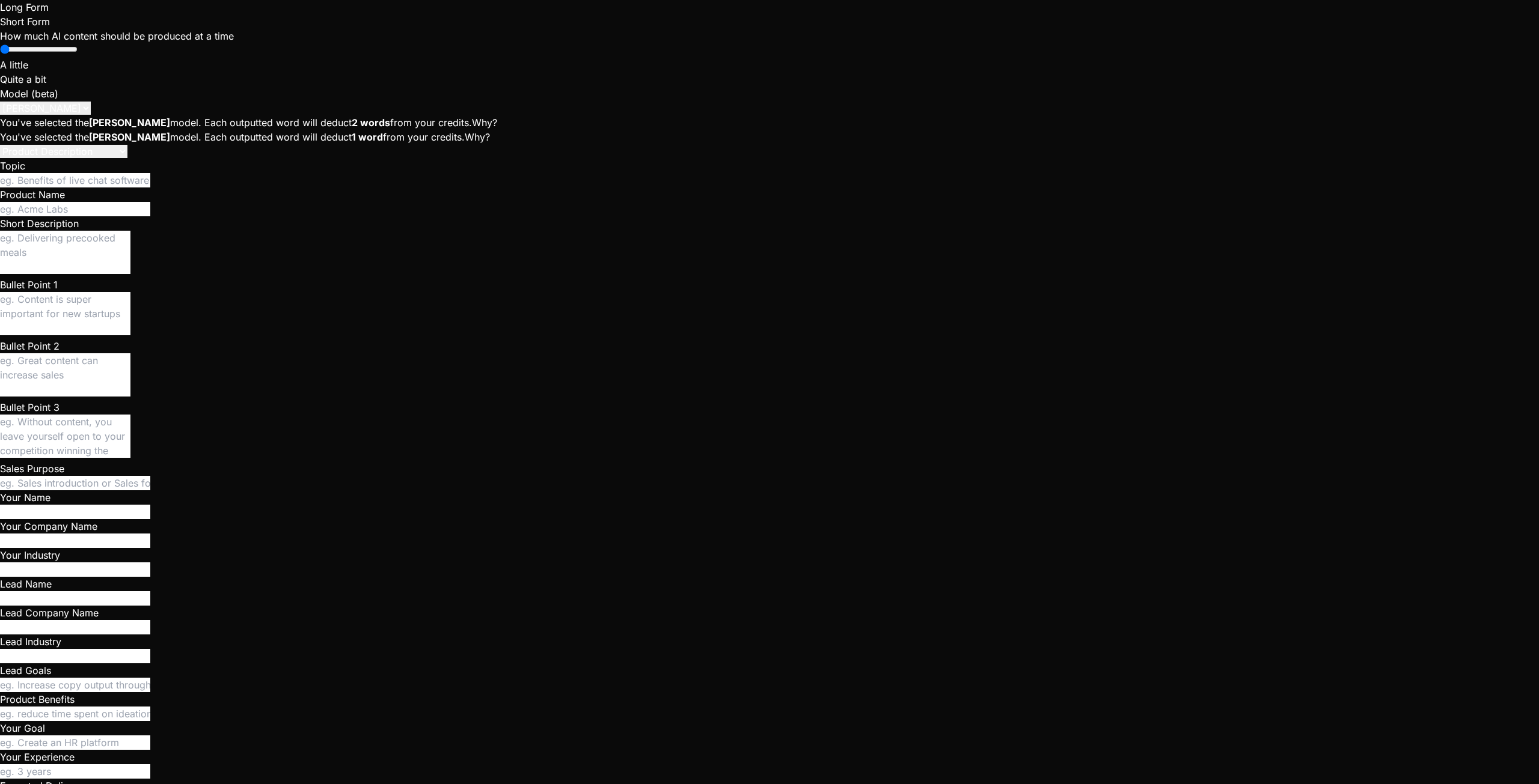
type textarea "x"
type textarea "Uploading a picture as avatar doesn't work but the uploaded image doesn appear …"
type textarea "x"
type textarea "Uploading a picture as avatar doesn't work but the uploaded image doesn appear …"
type textarea "x"
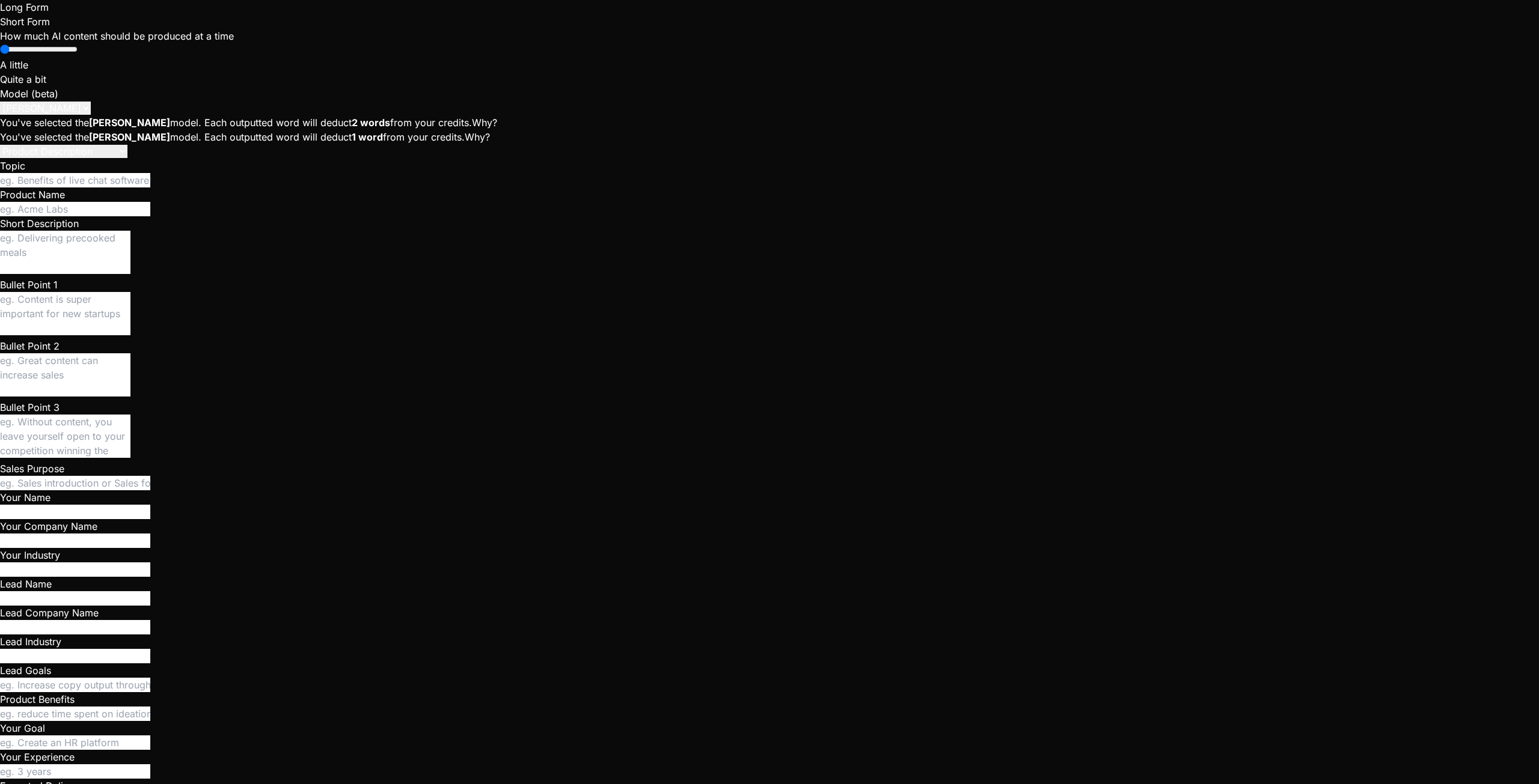
type textarea "Uploading a picture as avatar doesn't work but the uploaded image doesn appear …"
type textarea "x"
type textarea "Uploading a picture as avatar doesn't work but the uploaded image doesn appear …"
type textarea "x"
type textarea "Uploading a picture as avatar doesn't work but the uploaded image doesn appear …"
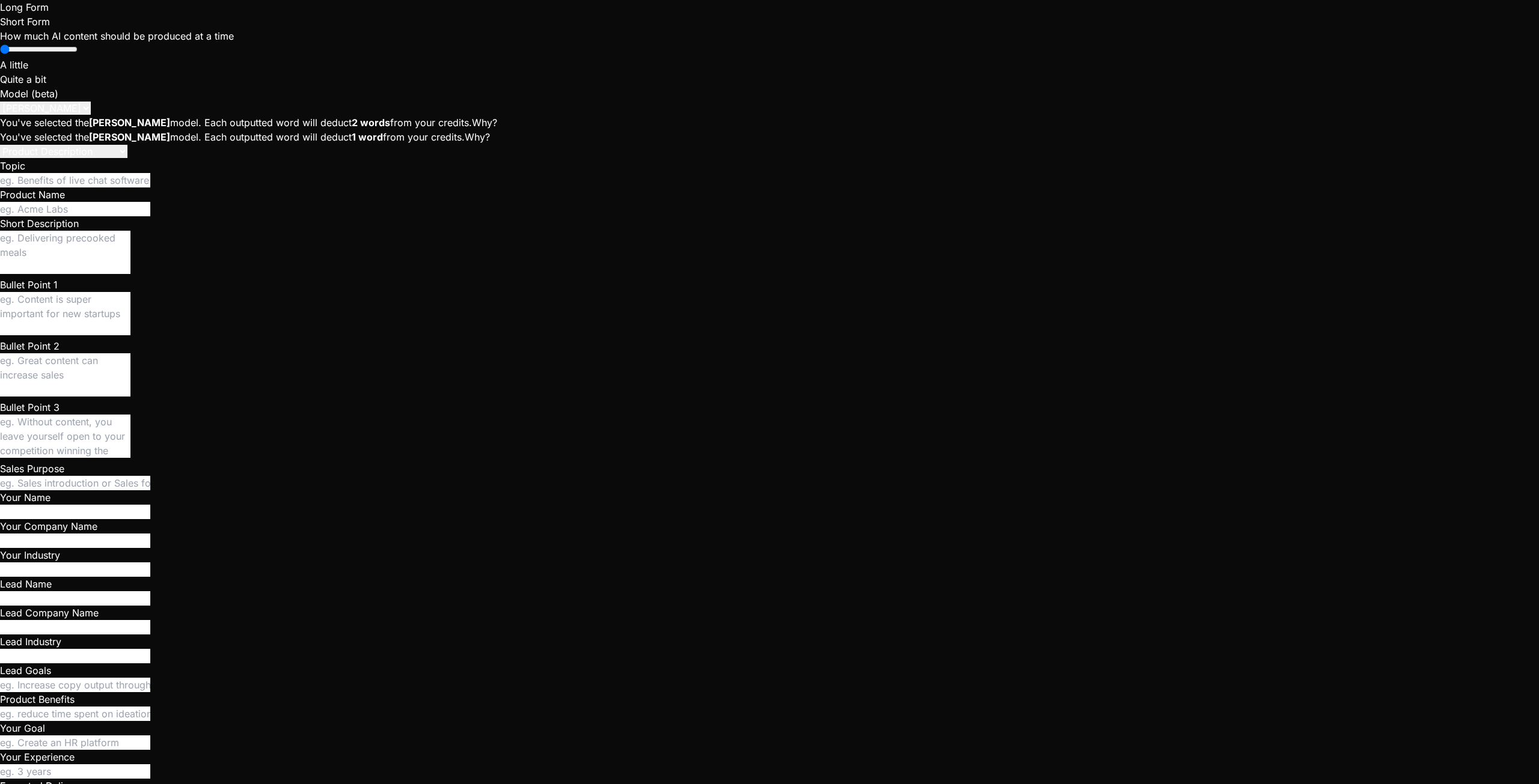
type textarea "x"
type textarea "Uploading a picture as avatar doesn't work but the uploaded image doesn appear …"
type textarea "x"
type textarea "Uploading a picture as avatar doesn't work but the uploaded image doesn appear …"
type textarea "x"
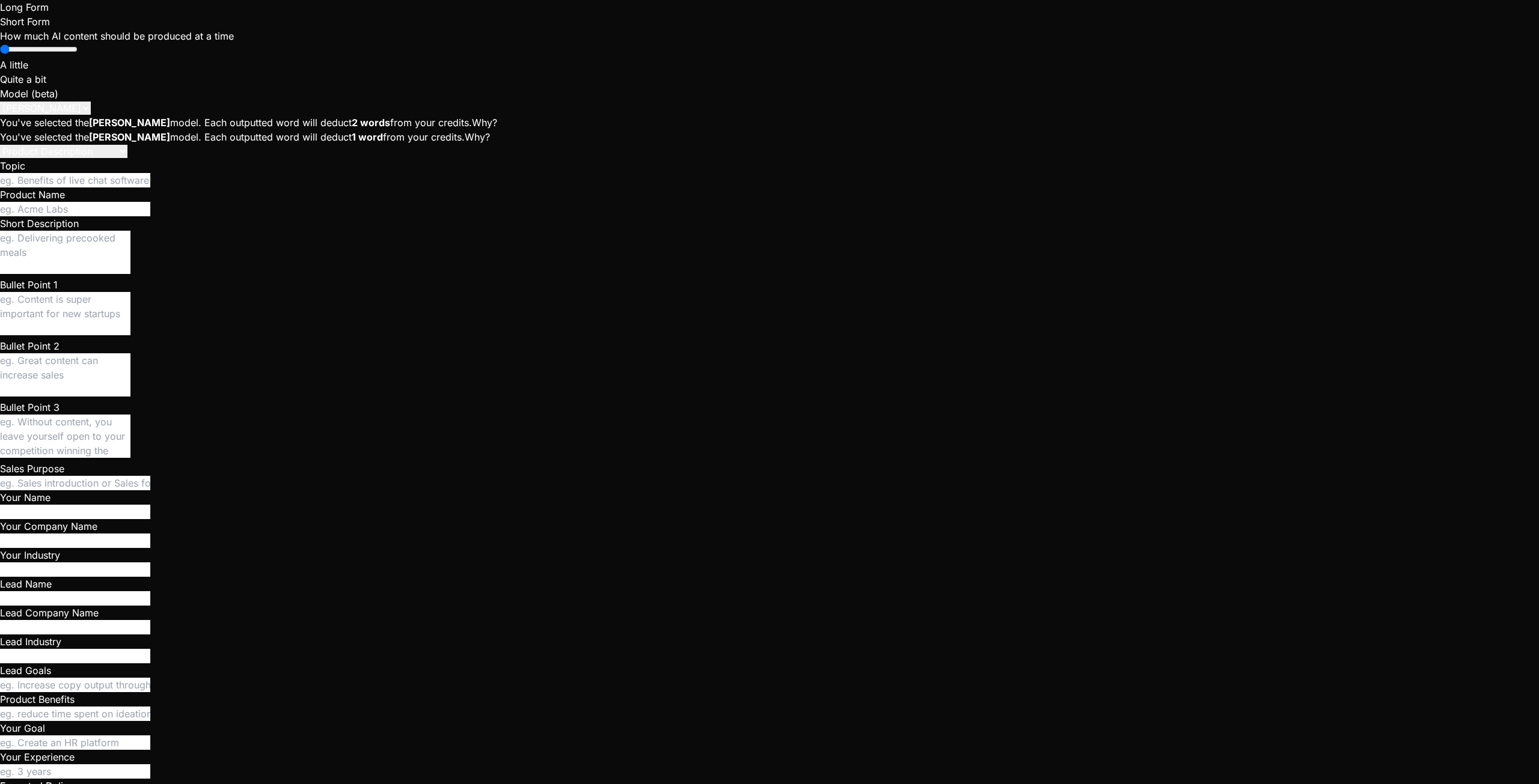
type textarea "Uploading a picture as avatar doesn't work but the uploaded image doesn appear …"
type textarea "x"
type textarea "Uploading a picture as avatar doesn't work but the uploaded image doesn appear …"
type textarea "x"
type textarea "Uploading a picture as avatar doesn't work but the uploaded image doesn appear …"
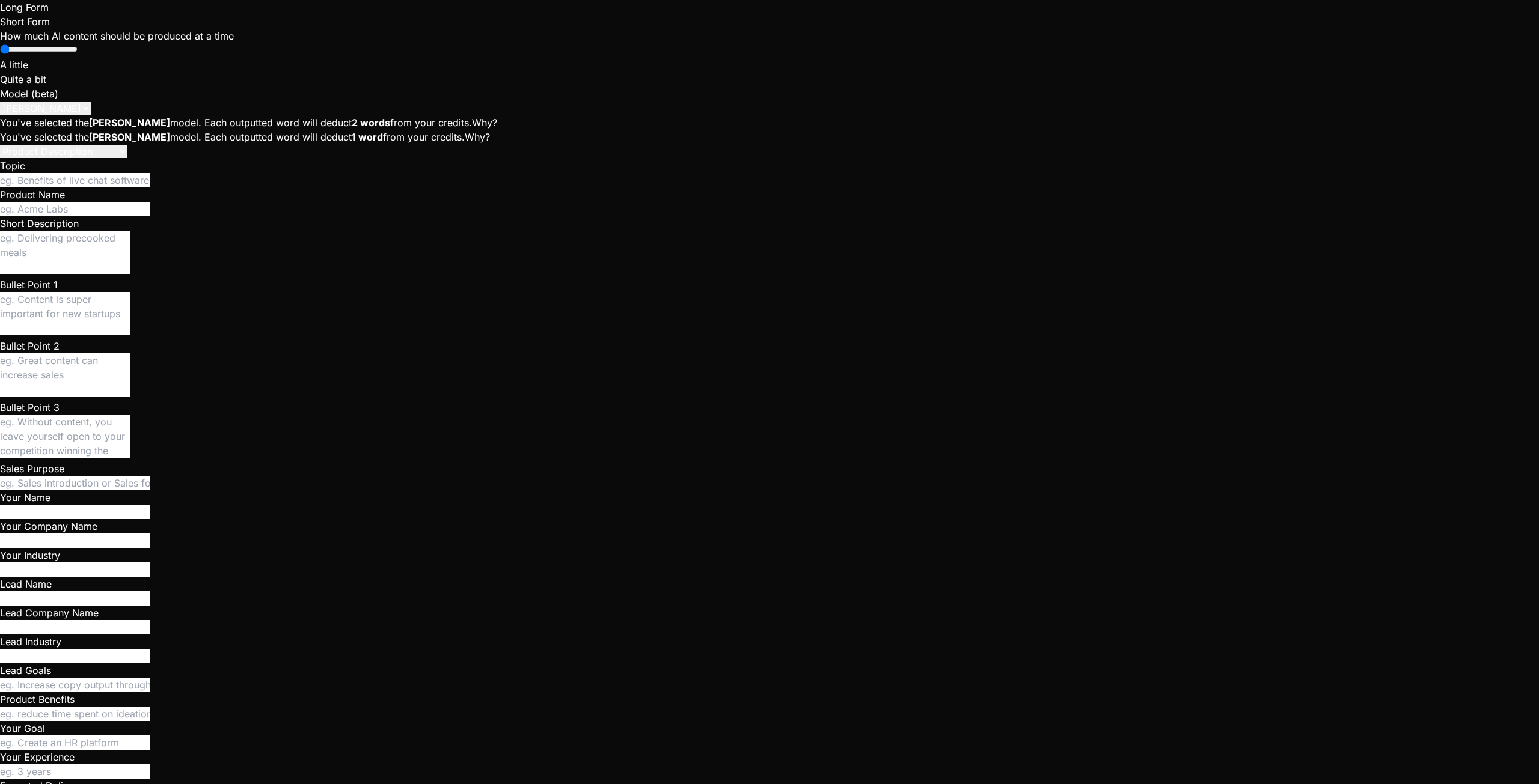
type textarea "x"
type textarea "Uploading a picture as avatar doesn't work but the uploaded image doesn appear …"
type textarea "x"
type textarea "Uploading a picture as avatar doesn't work but the uploaded image doesn appear …"
type textarea "x"
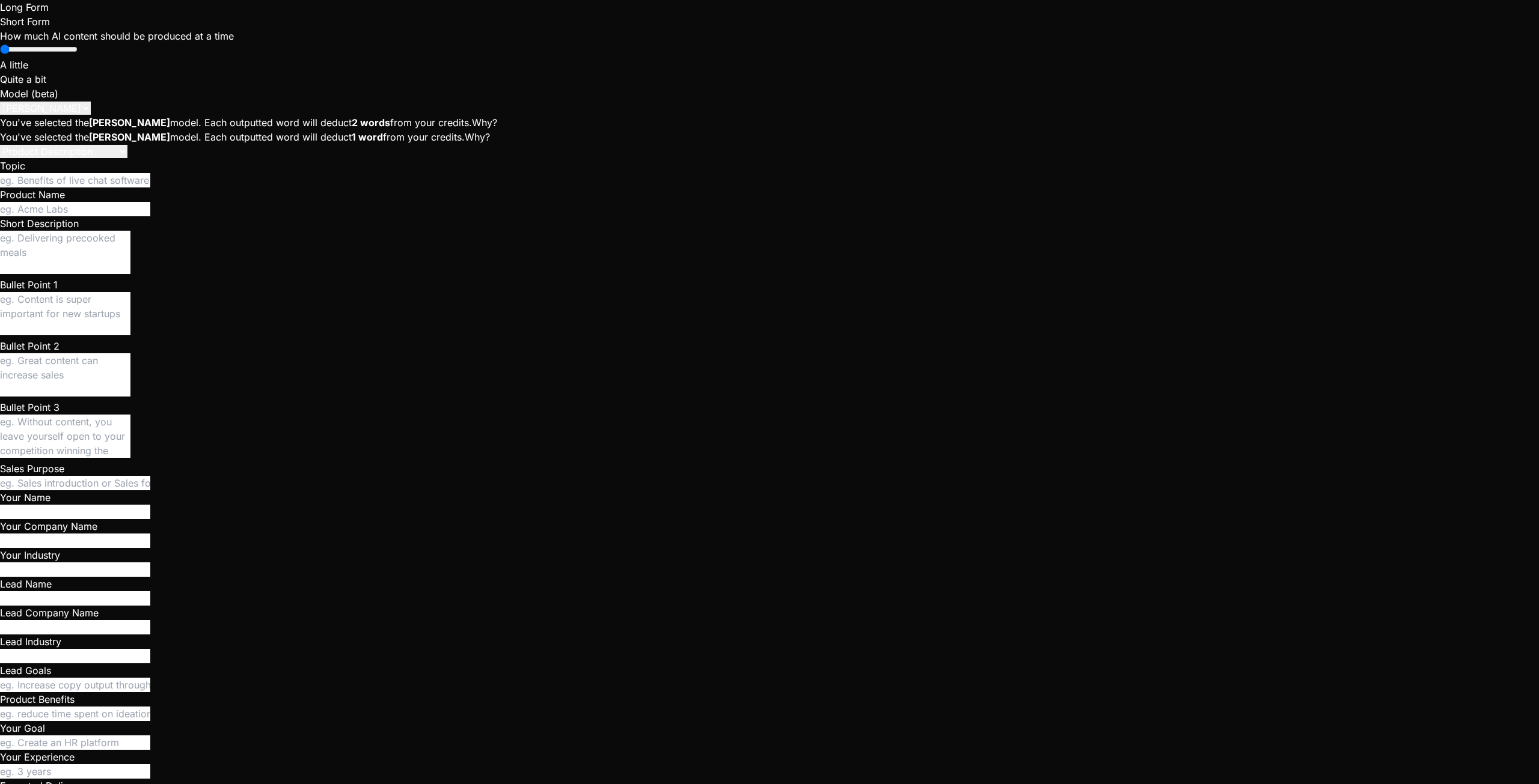
type textarea "Uploading a picture as avatar doesn't work but the uploaded image doesn appear …"
type textarea "x"
type textarea "Uploading a picture as avatar doesn't work but the uploaded image doesn appear …"
type textarea "x"
type textarea "Uploading a picture as avatar doesn't work but the uploaded image doesn appear …"
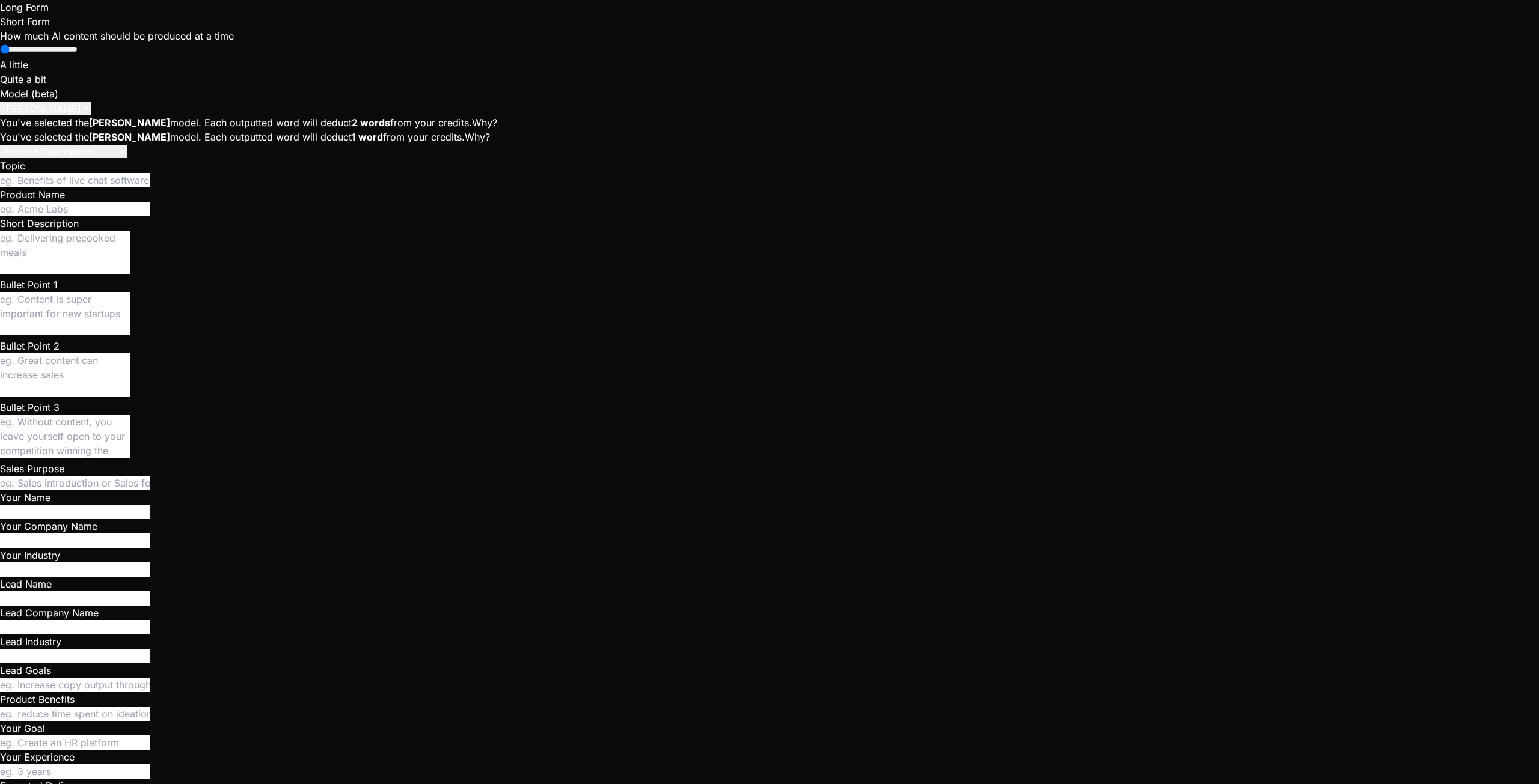
type textarea "x"
type textarea "Uploading a picture as avatar doesn't work but the uploaded image doesn appear …"
type textarea "x"
type textarea "Uploading a picture as avatar doesn't work but the uploaded image doesn appear …"
type textarea "x"
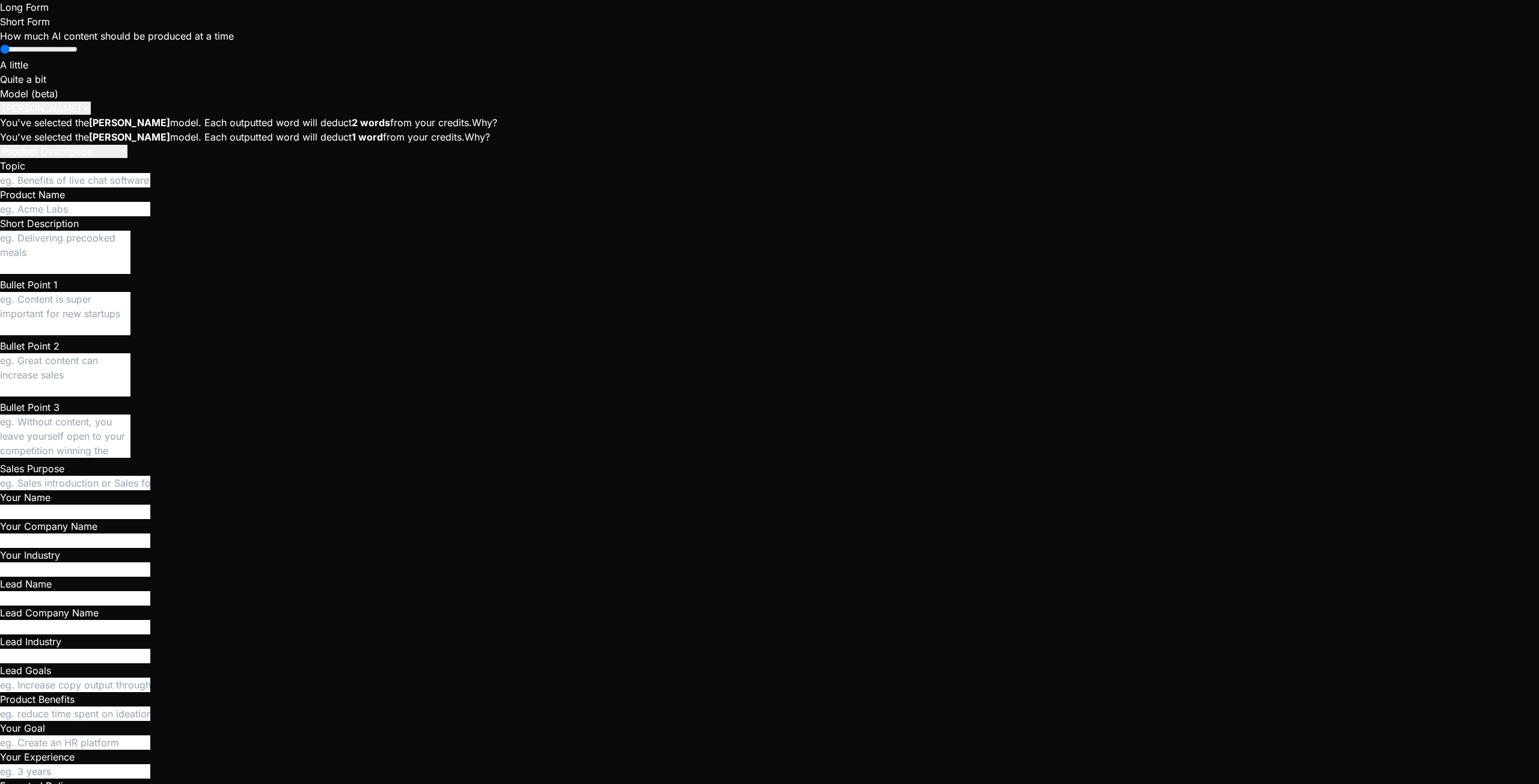
type textarea "Uploading a picture as avatar doesn't work but the uploaded image doesn appear …"
type textarea "x"
type textarea "Uploading a picture as avatar doesn't work but the uploaded image doesn appear …"
type textarea "x"
type textarea "Uploading a picture as avatar doesn't work but the uploaded image doesn appear …"
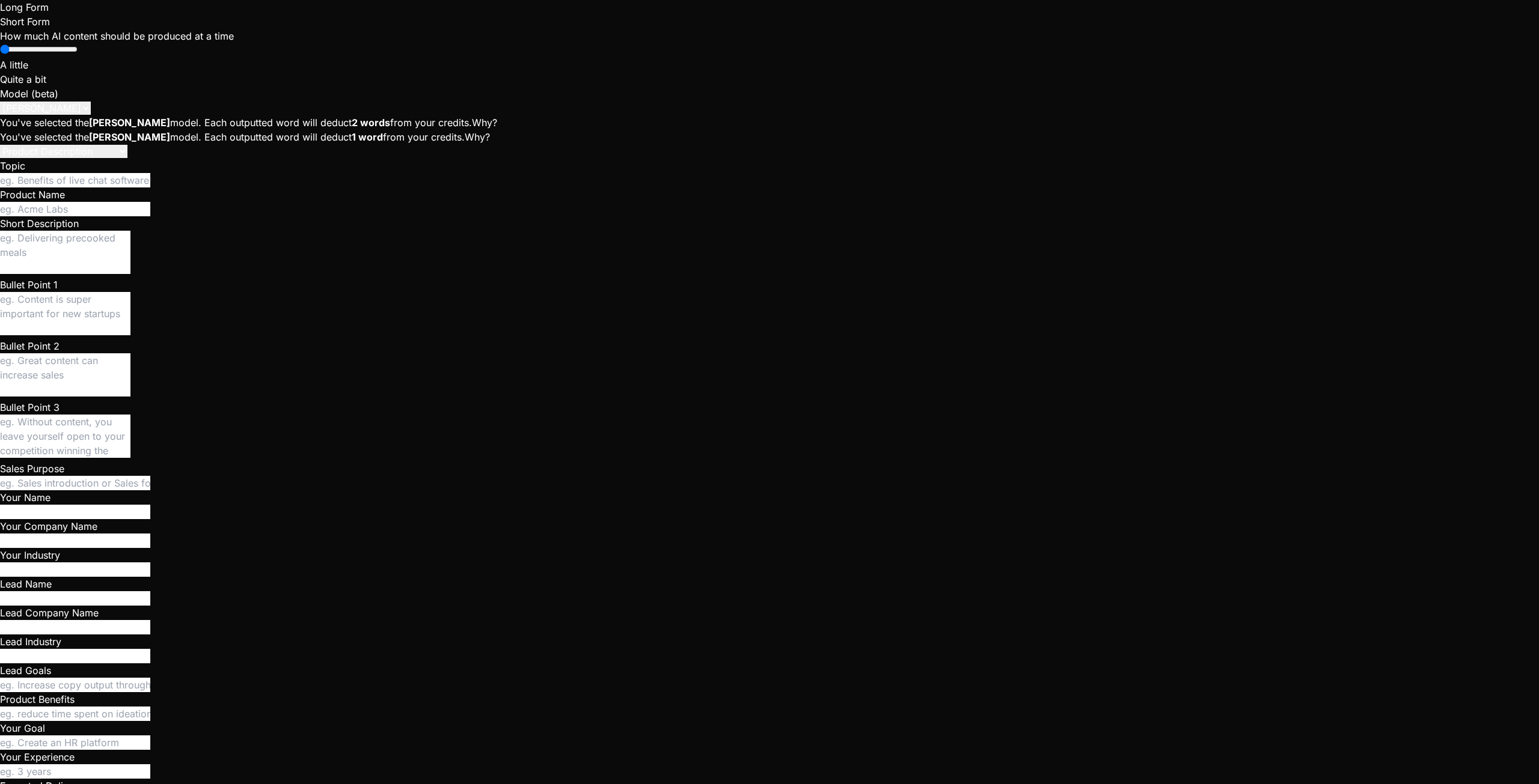
type textarea "x"
type textarea "Uploading a picture as avatar doesn't work but the uploaded image doesn appear …"
type textarea "x"
type textarea "Uploading a picture as avatar doesn't work but the uploaded image doesn appear …"
type textarea "x"
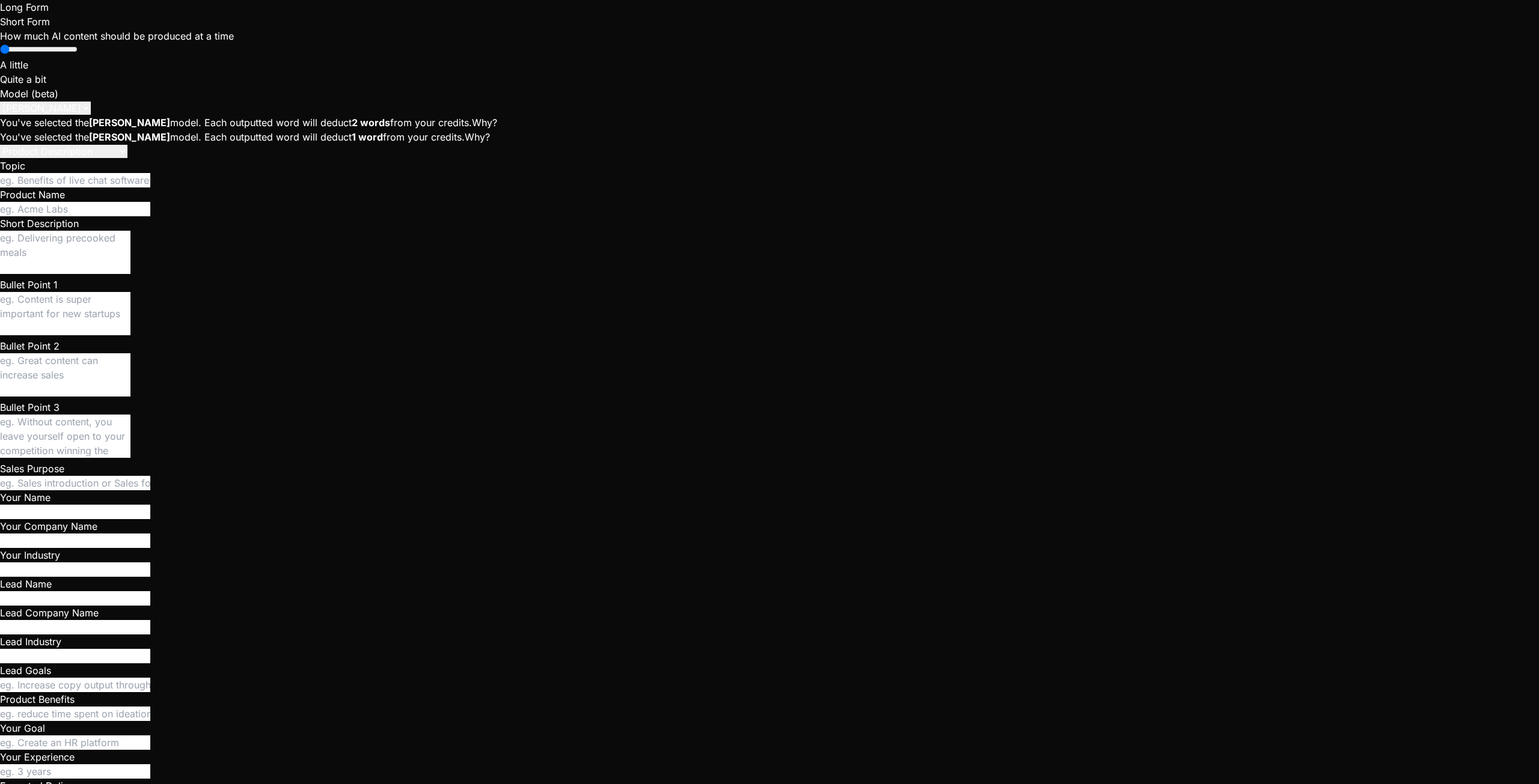
type textarea "Uploading a picture as avatar doesn't work but the uploaded image doesn appear …"
type textarea "x"
type textarea "Uploading a picture as avatar doesn't work but the uploaded image doesn appear …"
type textarea "x"
type textarea "Uploading a picture as avatar doesn't work but the uploaded image doesn appear …"
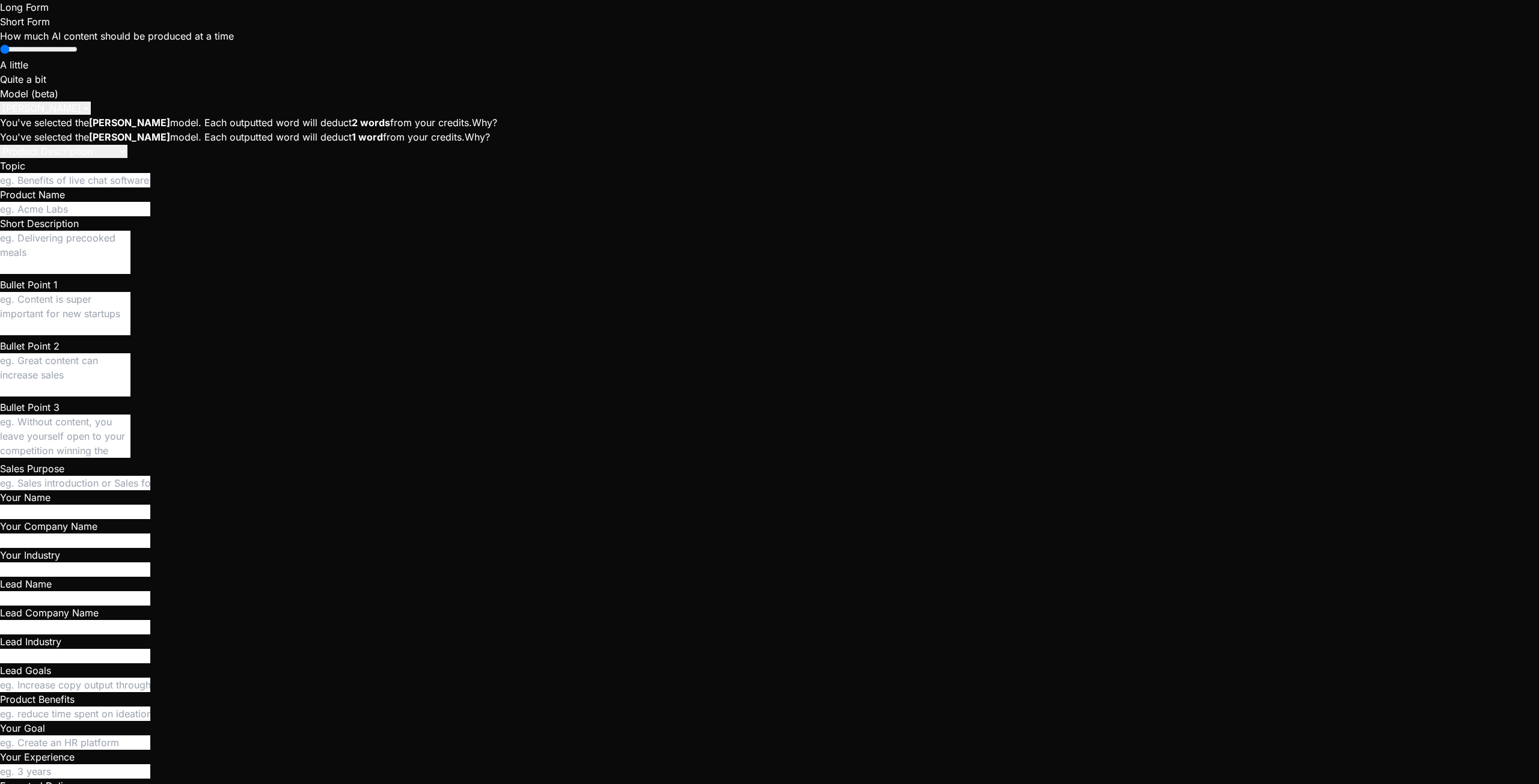
type textarea "x"
type textarea "Uploading a picture as avatar doesn't work but the uploaded image doesn appear …"
type textarea "x"
type textarea "Uploading a picture as avatar doesn't work but the uploaded image doesn appear …"
type textarea "x"
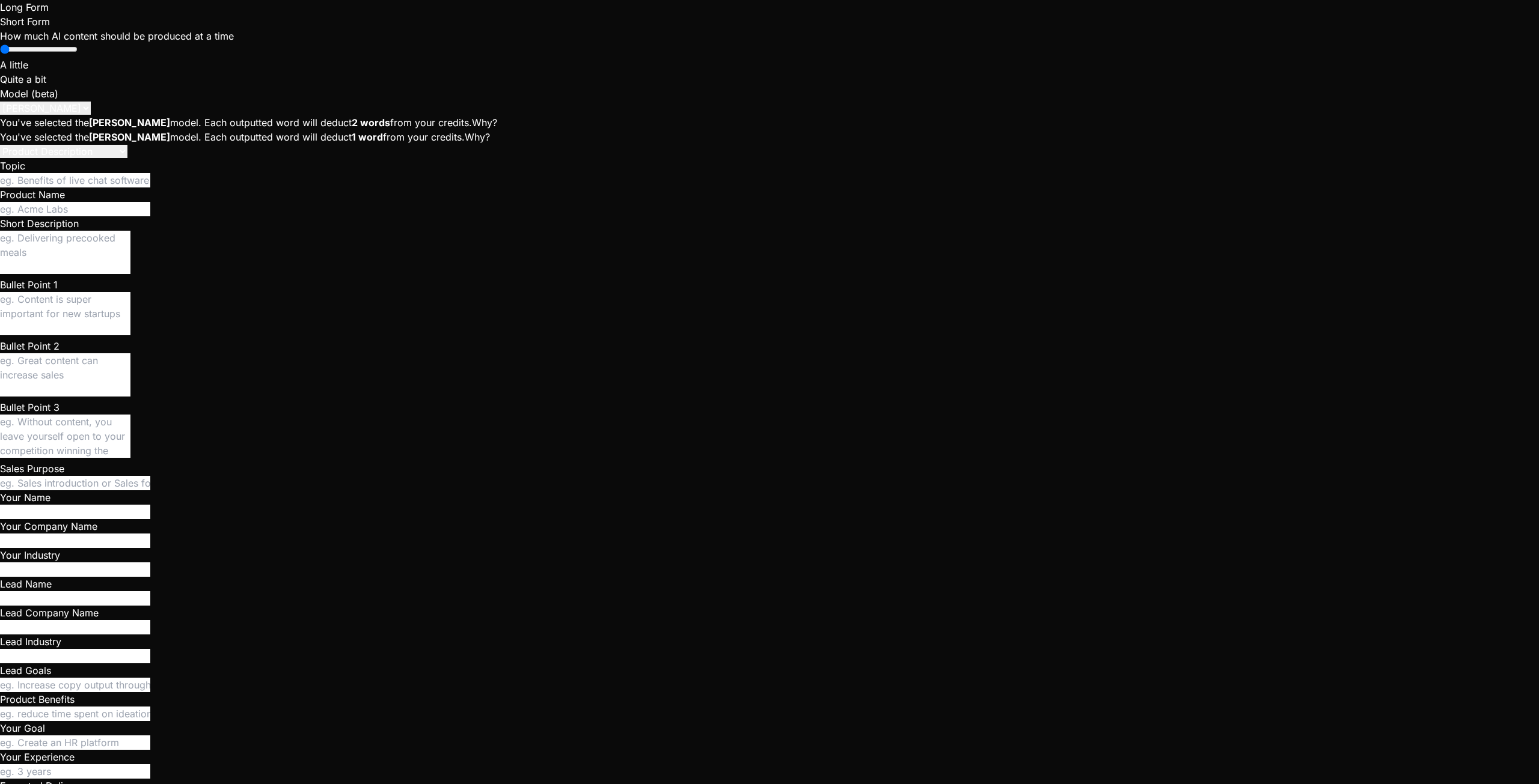
type textarea "Uploading a picture as avatar doesn't work but the uploaded image doesn appear …"
type textarea "x"
type textarea "Uploading a picture as avatar doesn't work but the uploaded image doesn appear …"
type textarea "x"
type textarea "Uploading a picture as avatar doesn't work but the uploaded image doesn appear …"
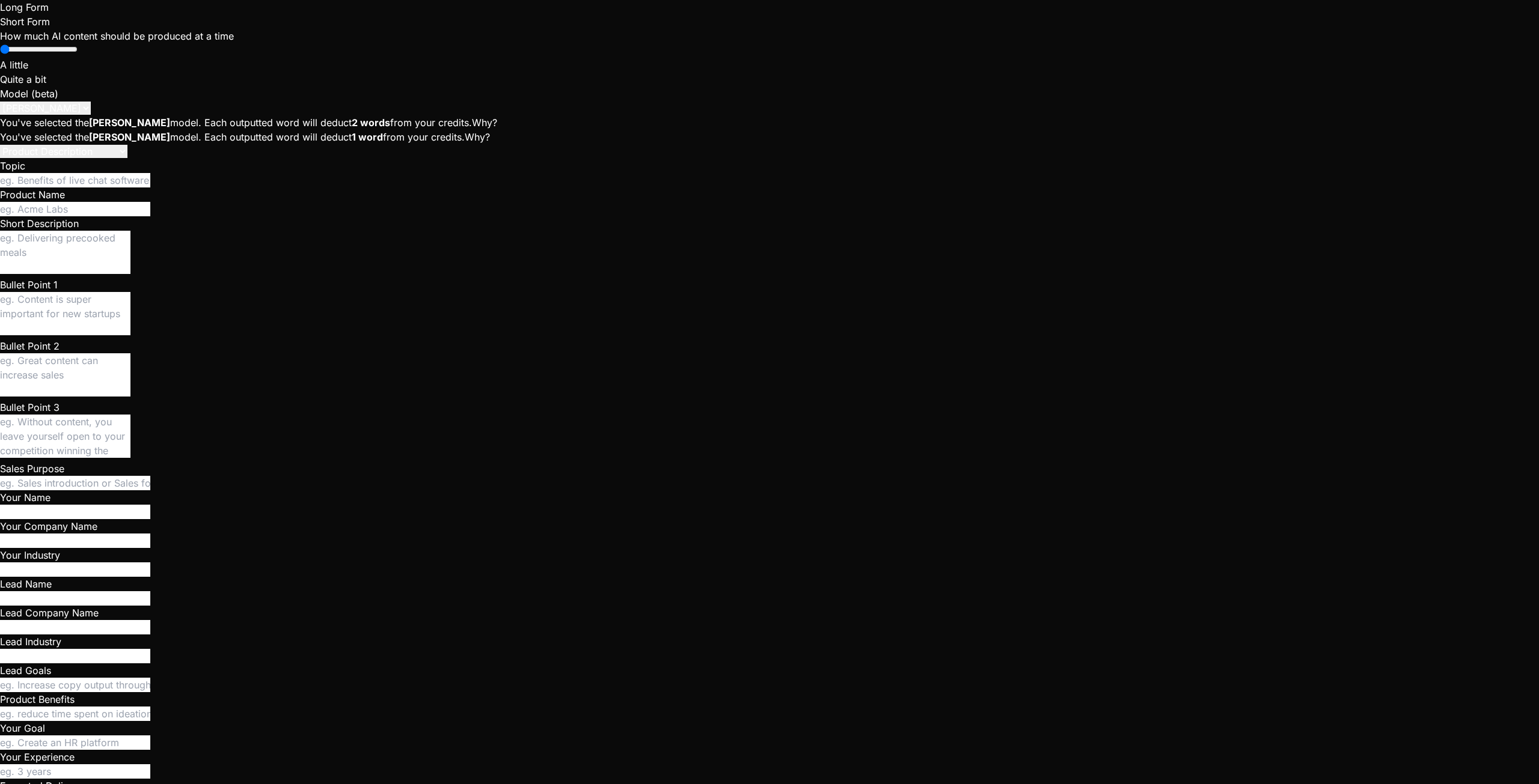
type textarea "x"
type textarea "Uploading a picture as avatar doesn't work but the uploaded image doesn appear …"
type textarea "x"
type textarea "Uploading a picture as avatar doesn't work but the uploaded image doesn appear …"
type textarea "x"
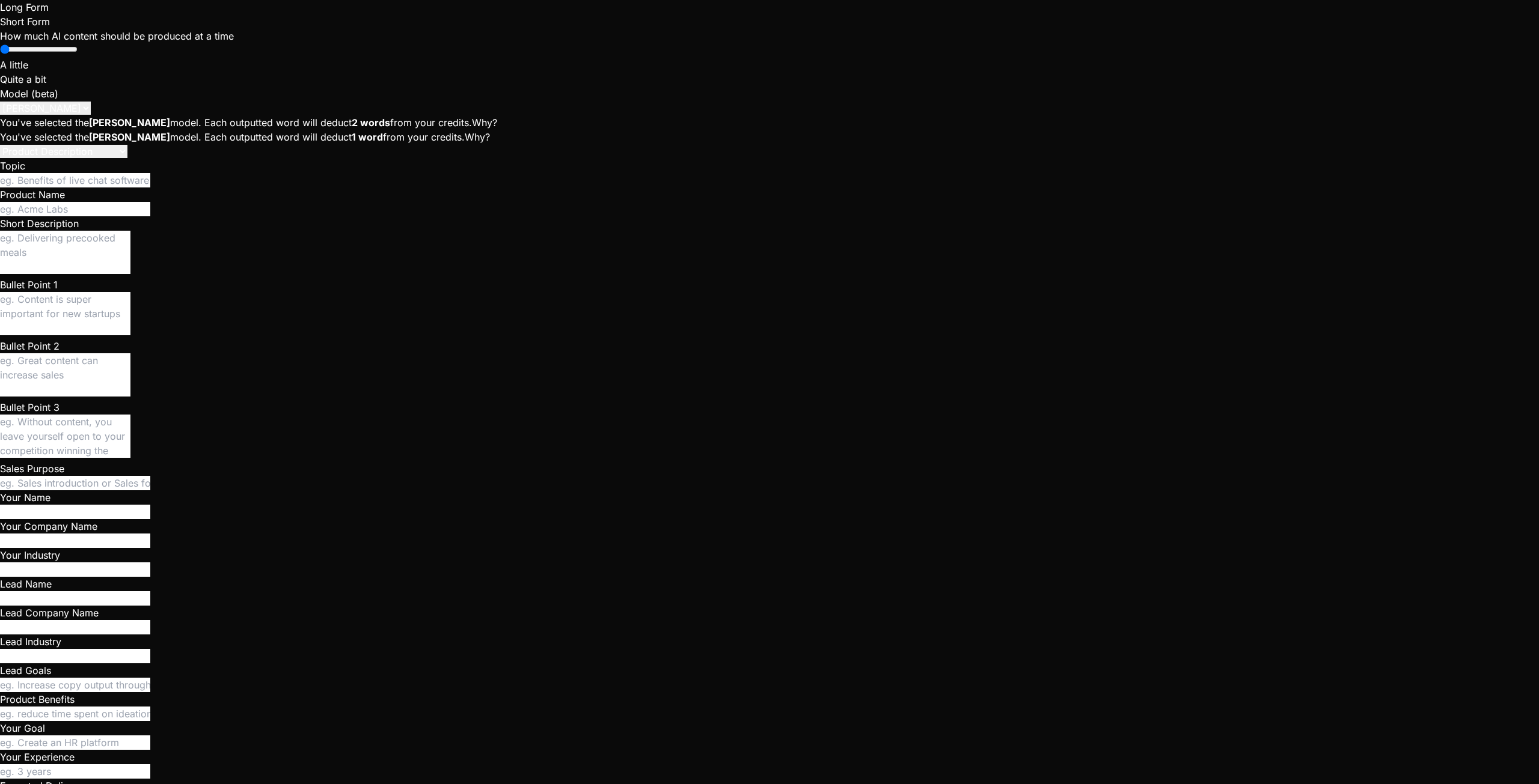
type textarea "Uploading a picture as avatar doesn't work but the uploaded image doesn appear …"
type textarea "x"
type textarea "Uploading a picture as avatar doesn't work but the uploaded image doesn appear …"
type textarea "x"
type textarea "Uploading a picture as avatar doesn't work but the uploaded image doesn appear …"
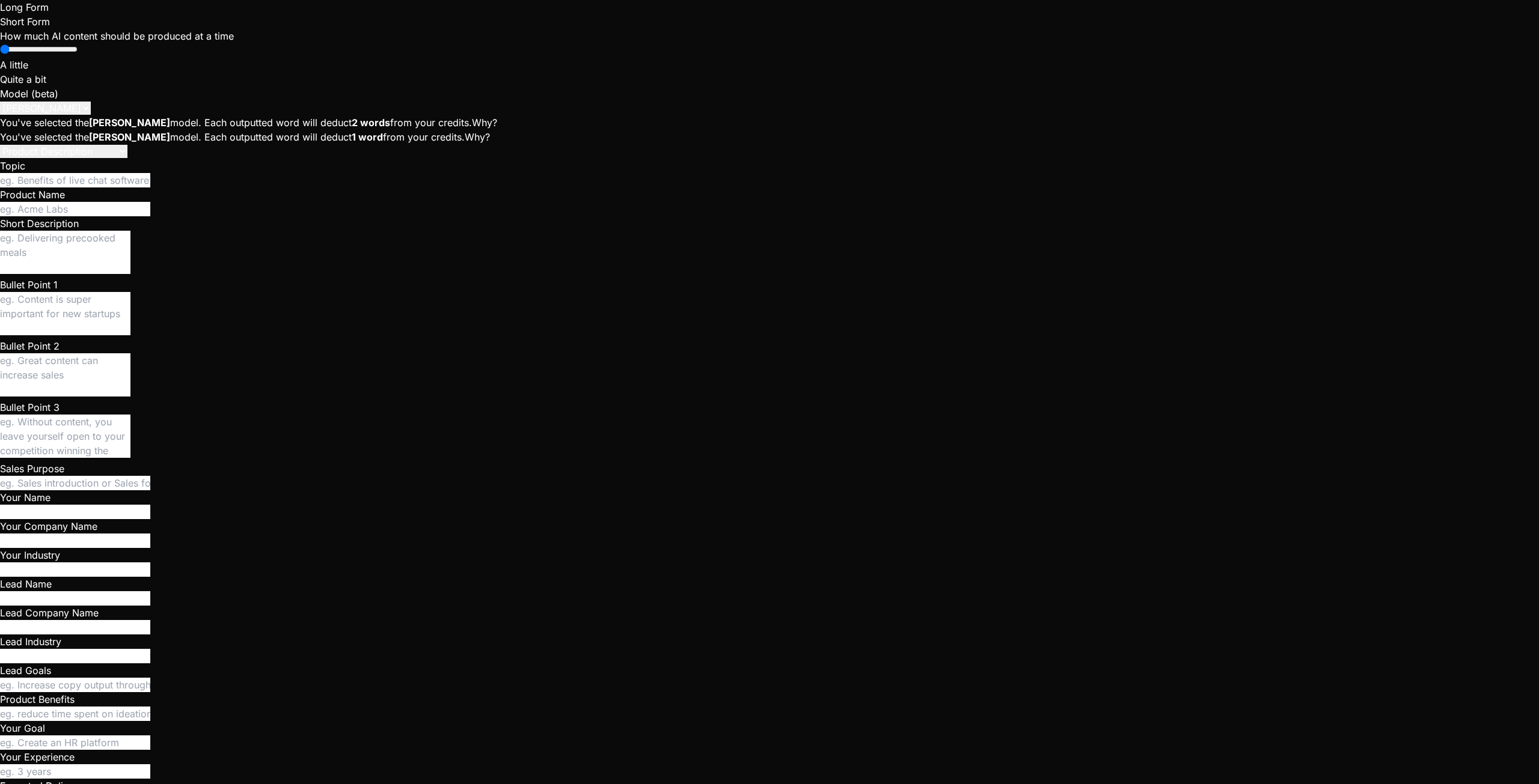
type textarea "x"
type textarea "Uploading a picture as avatar doesn't work but the uploaded image doesn appear …"
type textarea "x"
type textarea "Uploading a picture as avatar doesn't work but the uploaded image doesn appear …"
type textarea "x"
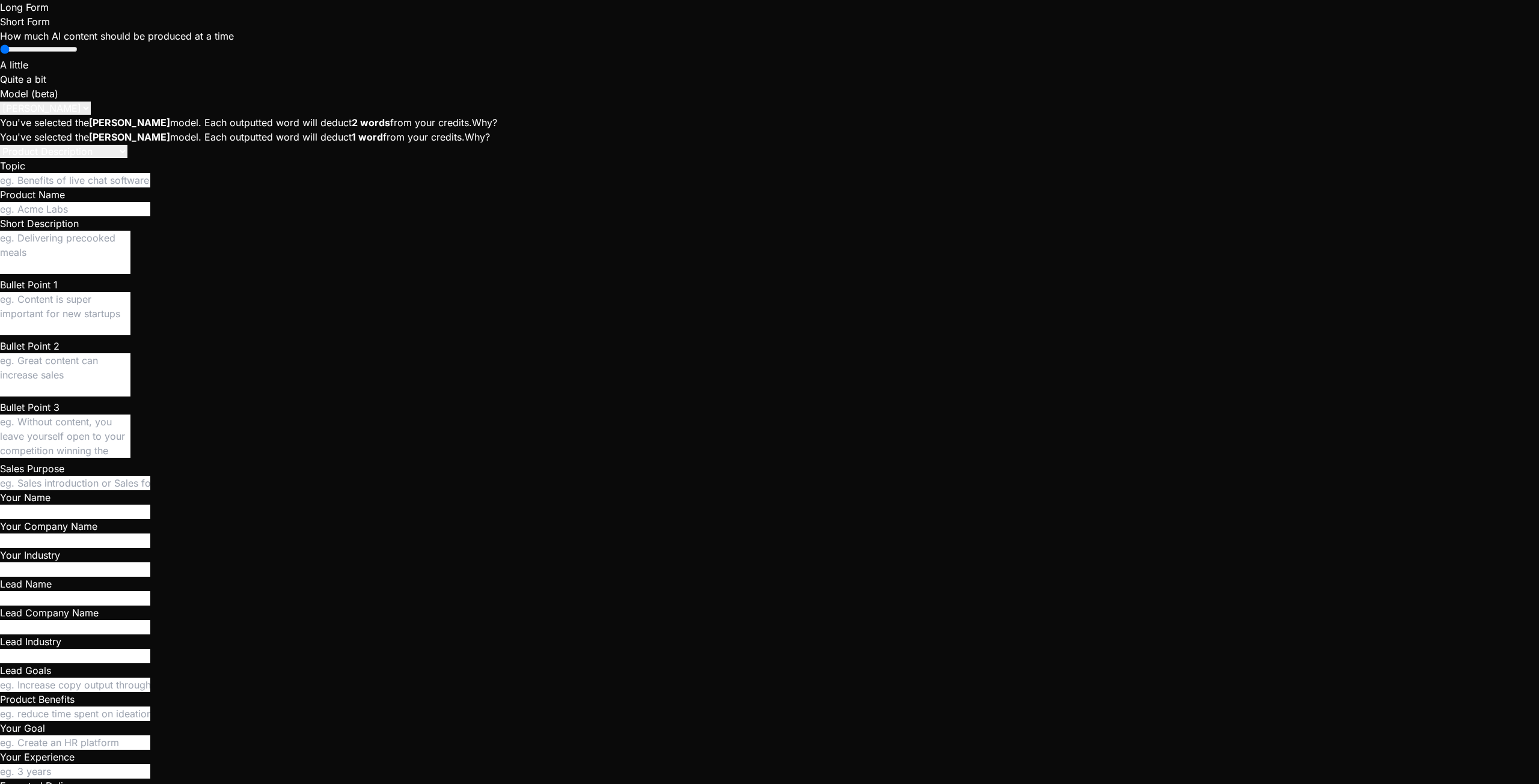
scroll to position [5999, 0]
drag, startPoint x: 106, startPoint y: 712, endPoint x: 233, endPoint y: 709, distance: 127.0
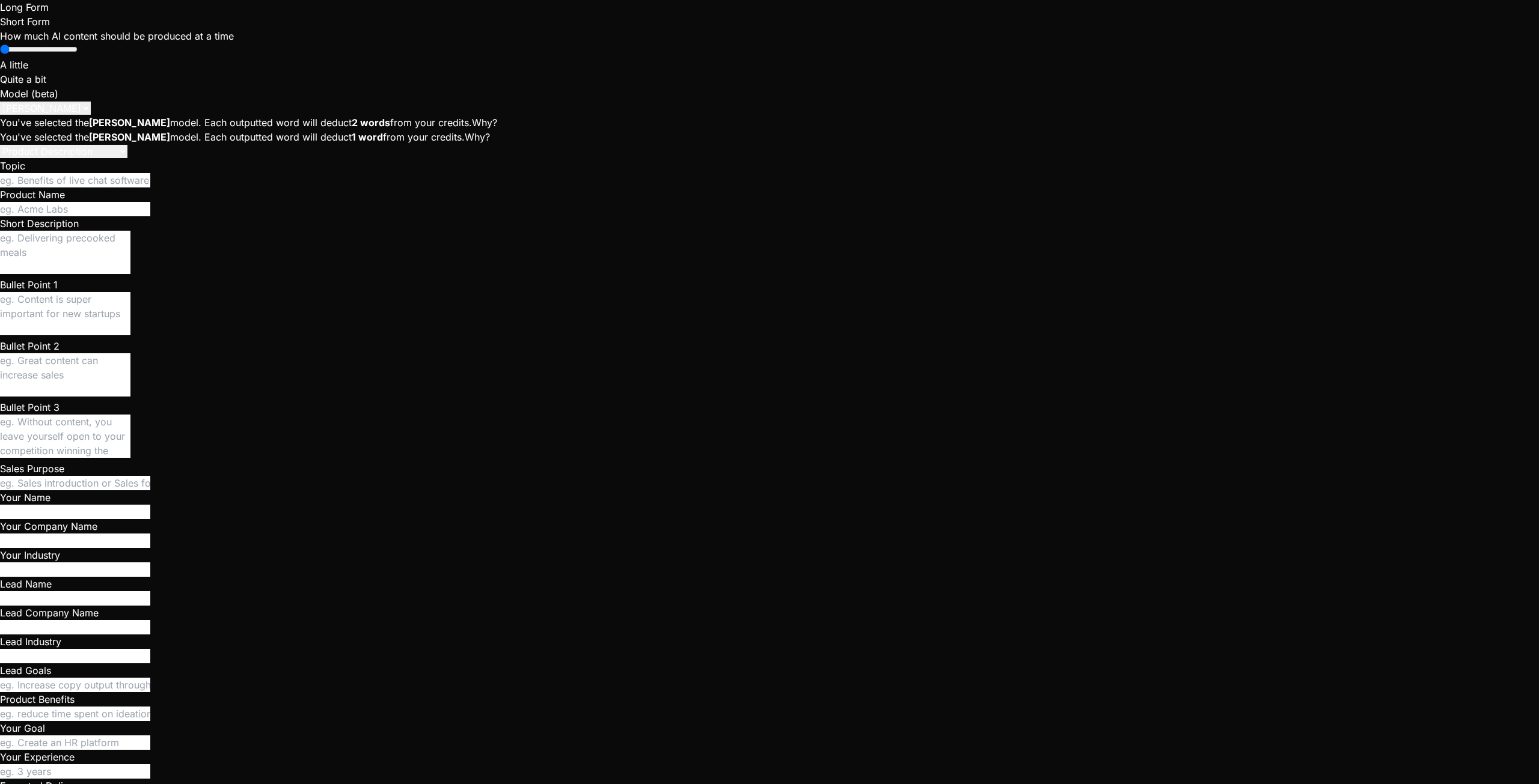
drag, startPoint x: 947, startPoint y: 313, endPoint x: 993, endPoint y: 315, distance: 46.0
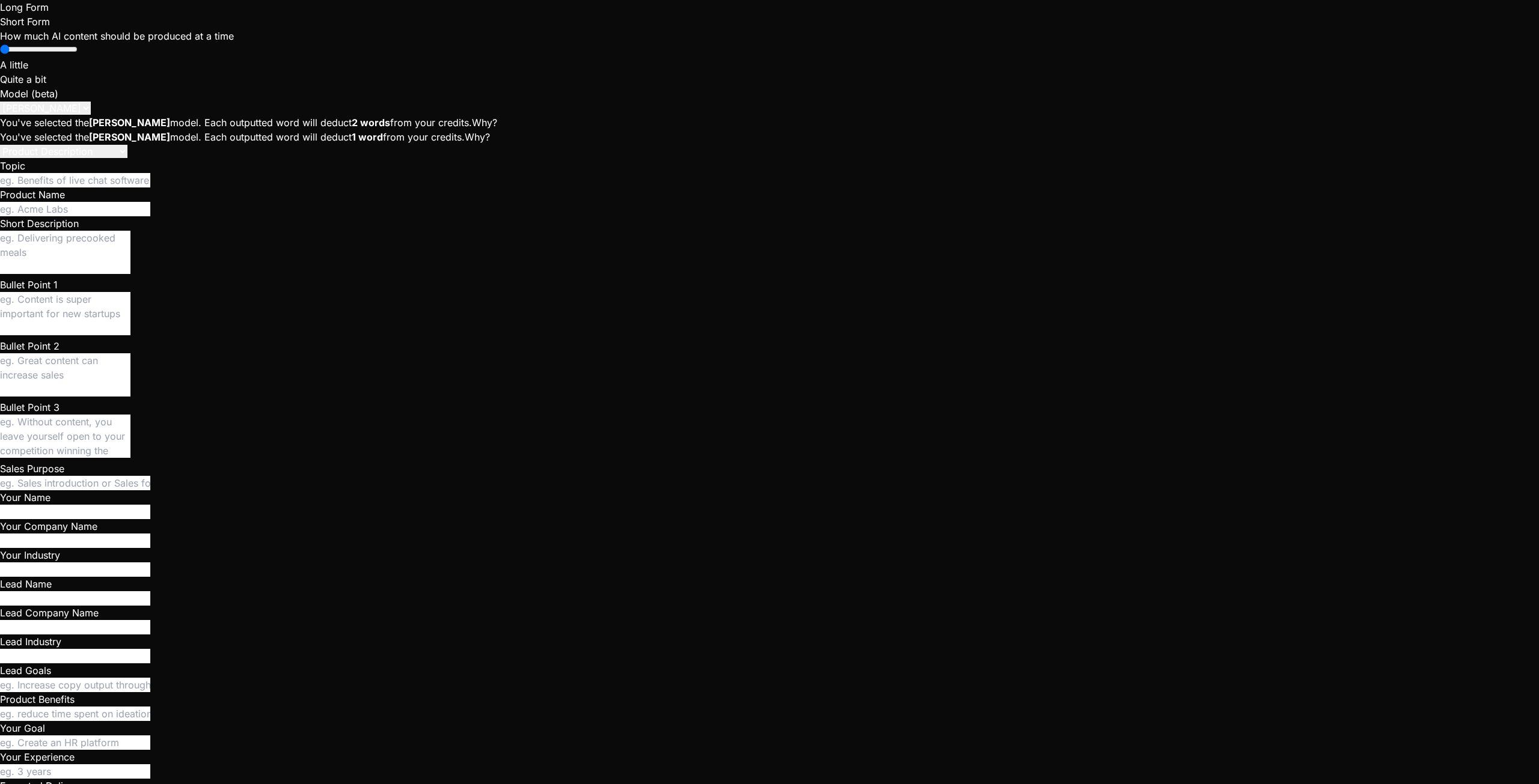
drag, startPoint x: 800, startPoint y: 342, endPoint x: 835, endPoint y: 349, distance: 35.7
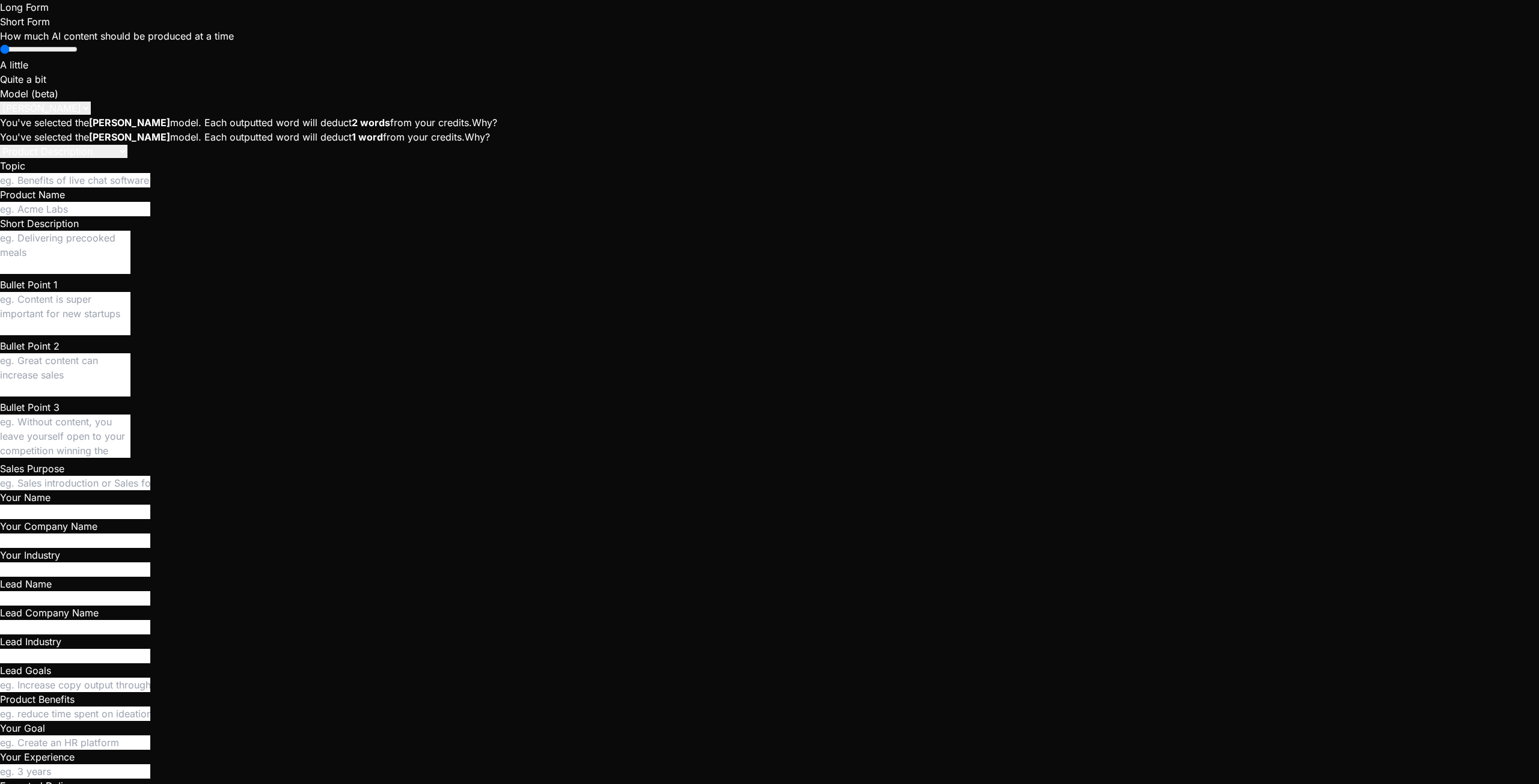
drag, startPoint x: 1010, startPoint y: 339, endPoint x: 1077, endPoint y: 338, distance: 67.0
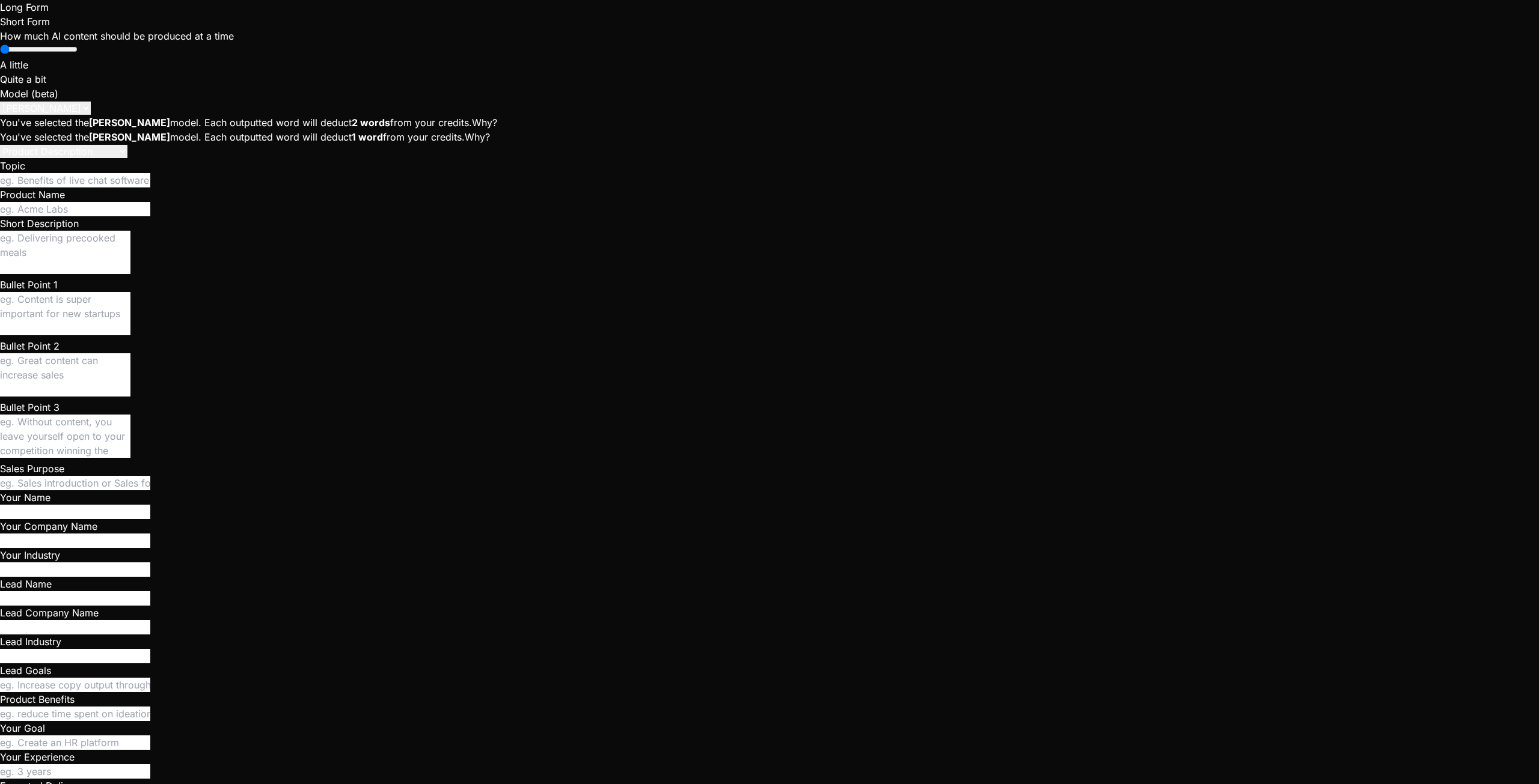
scroll to position [6759, 0]
